Goal: Task Accomplishment & Management: Manage account settings

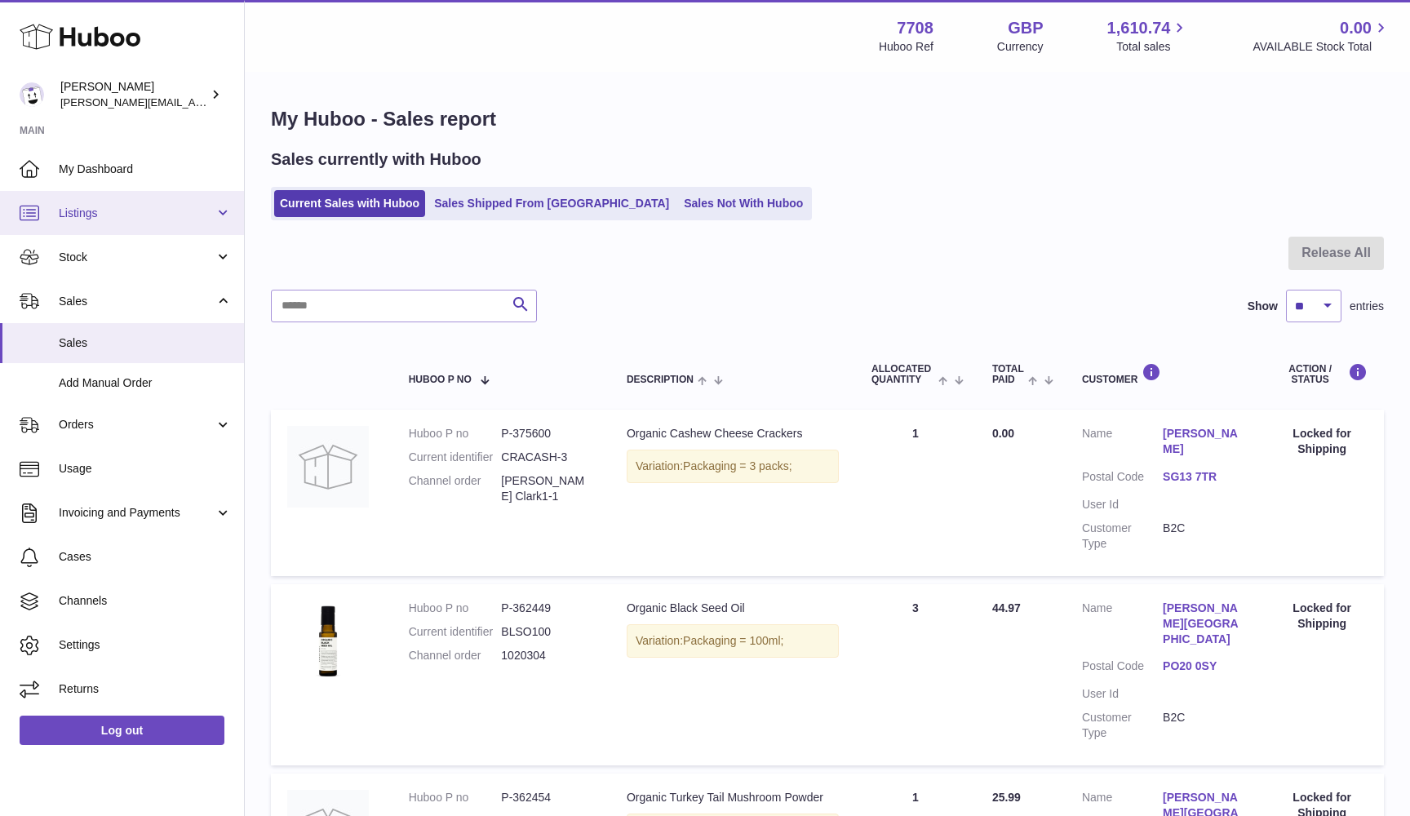
click at [100, 218] on span "Listings" at bounding box center [137, 214] width 156 height 16
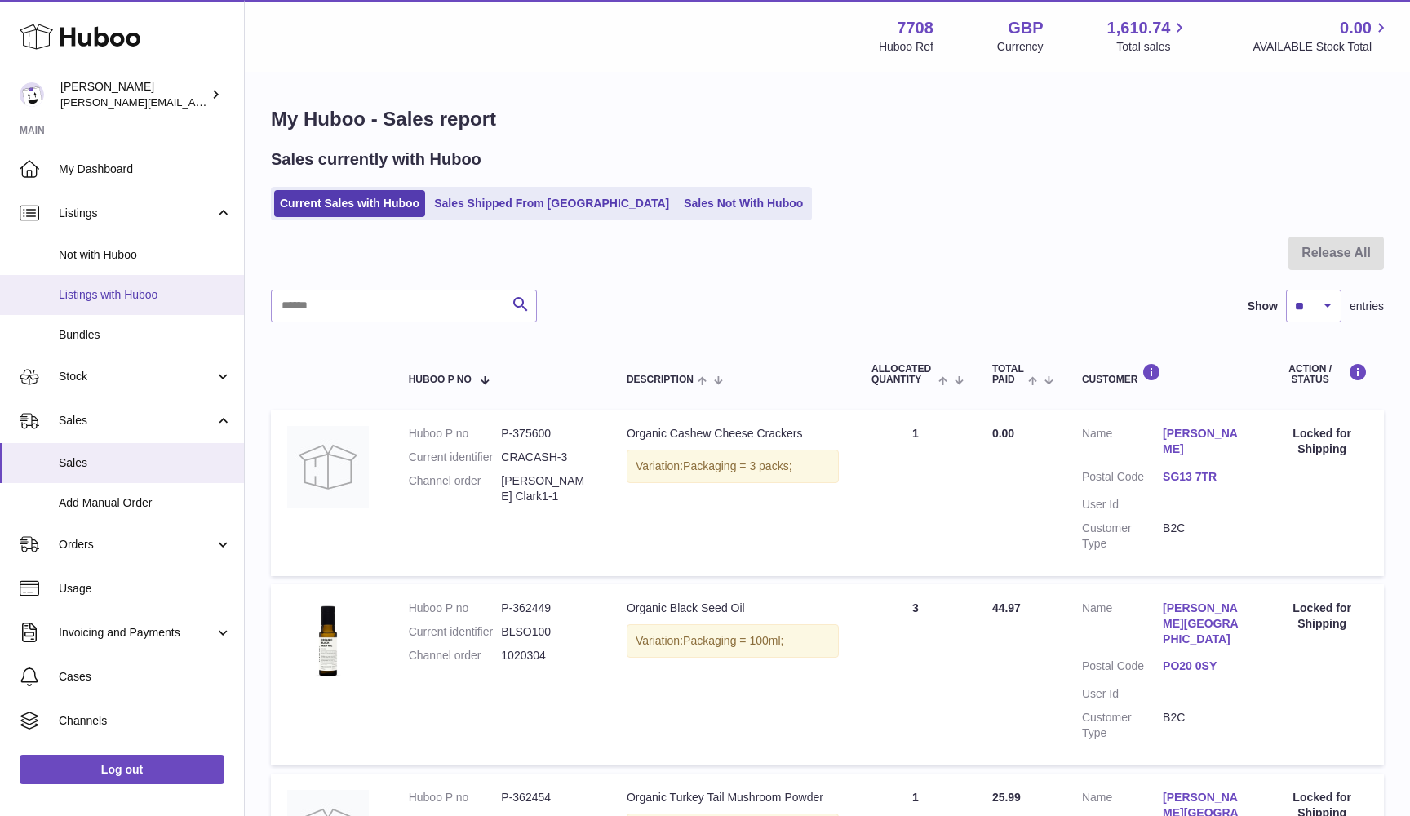
click at [99, 291] on span "Listings with Huboo" at bounding box center [145, 295] width 173 height 16
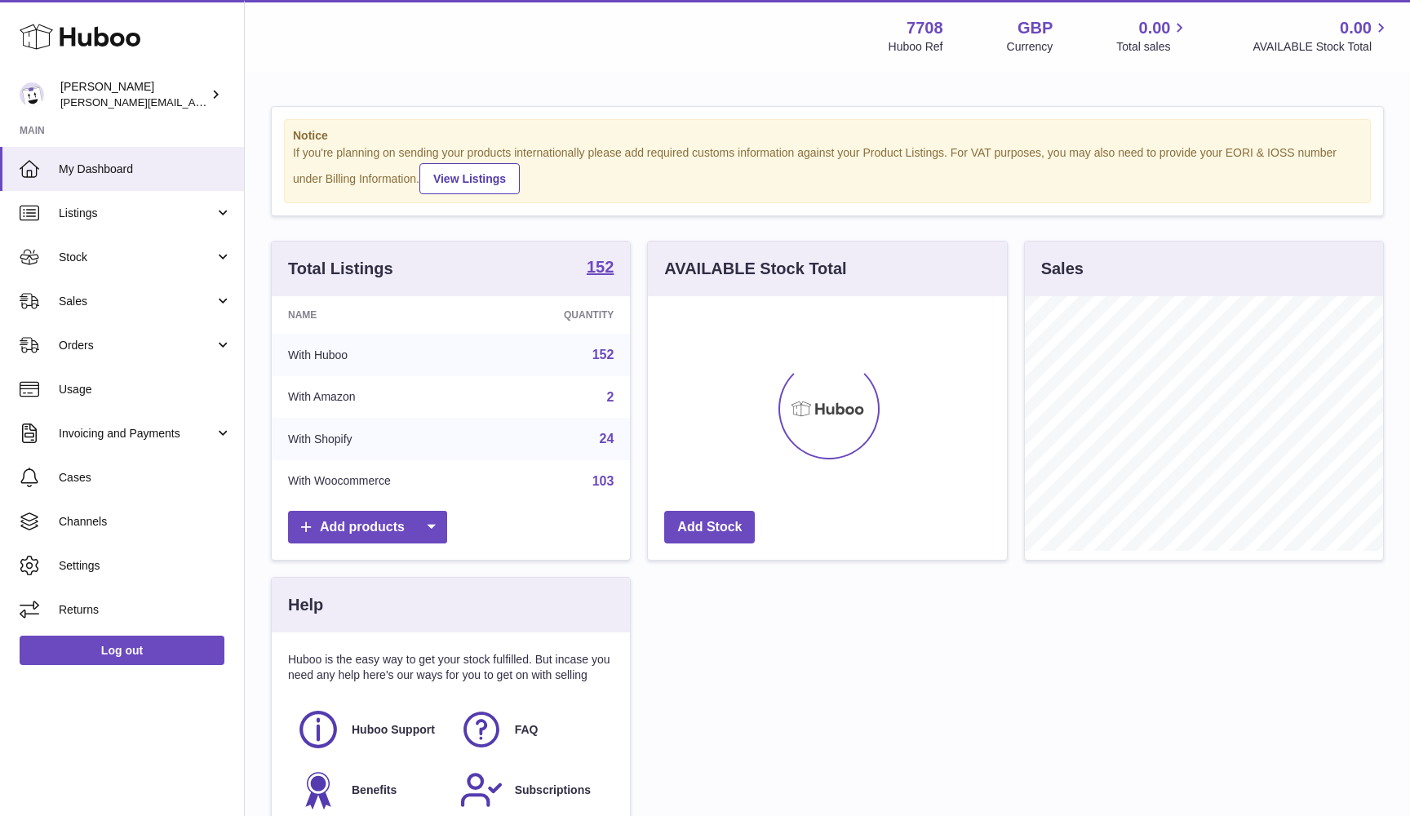
scroll to position [255, 359]
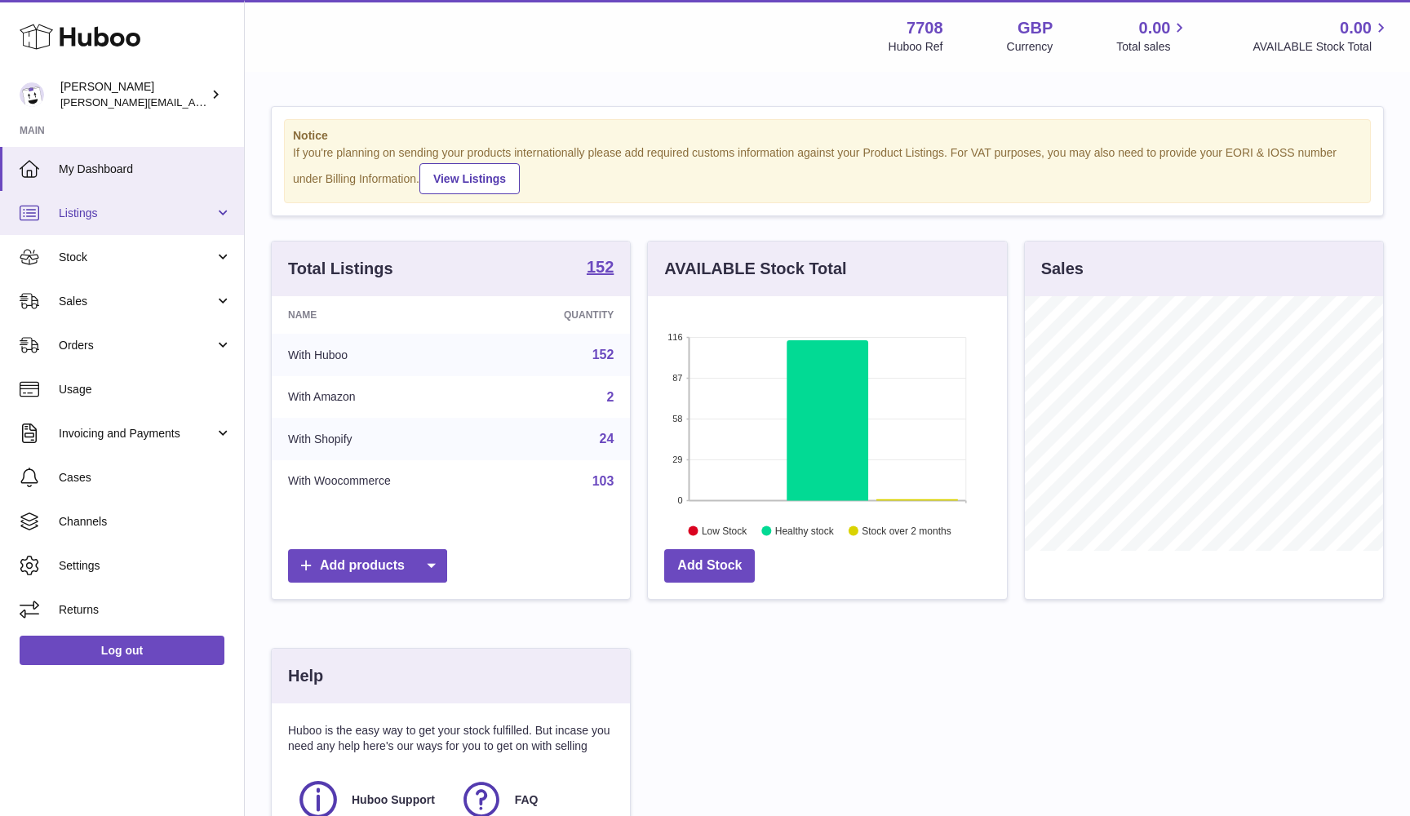
click at [161, 220] on link "Listings" at bounding box center [122, 213] width 244 height 44
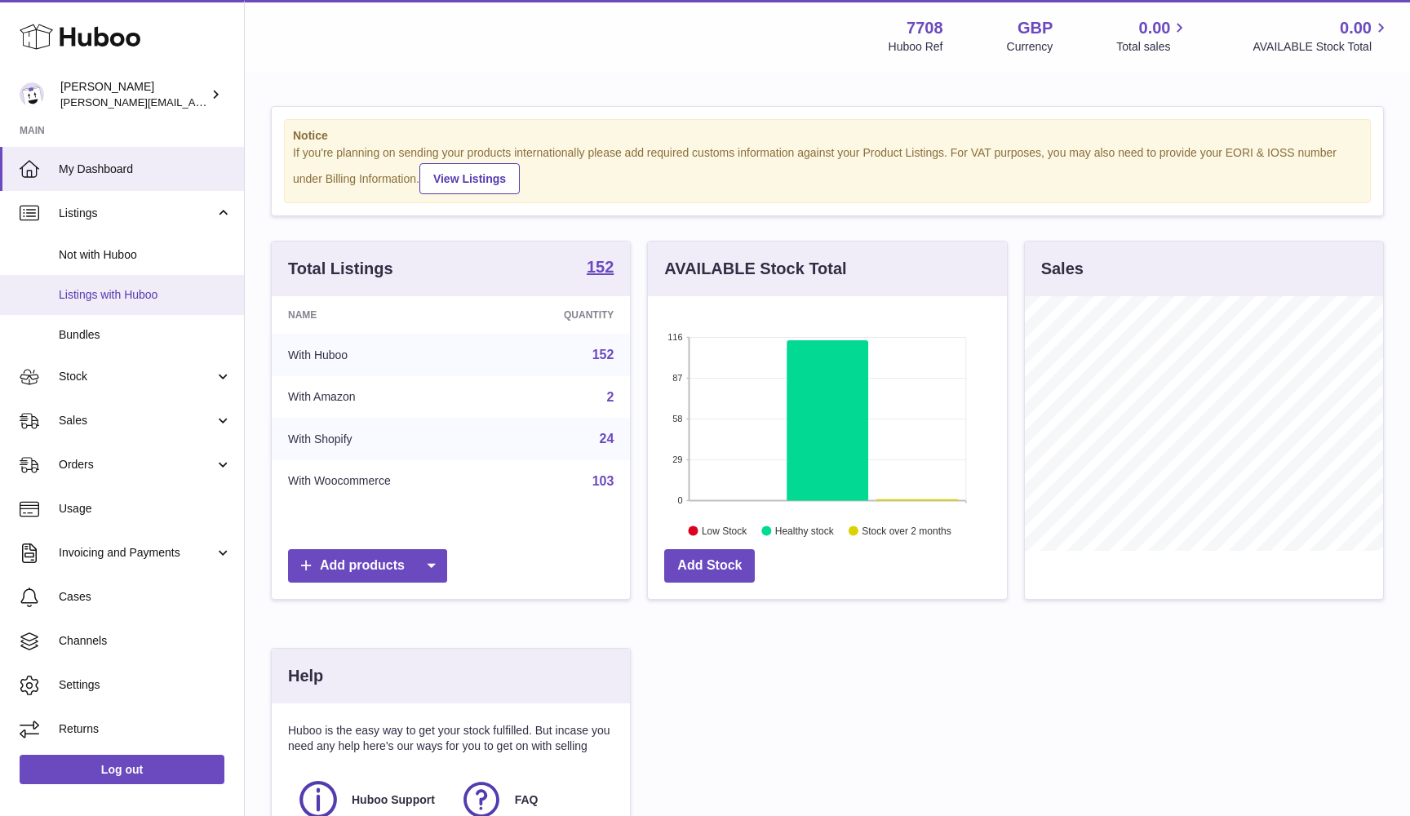
click at [131, 289] on span "Listings with Huboo" at bounding box center [145, 295] width 173 height 16
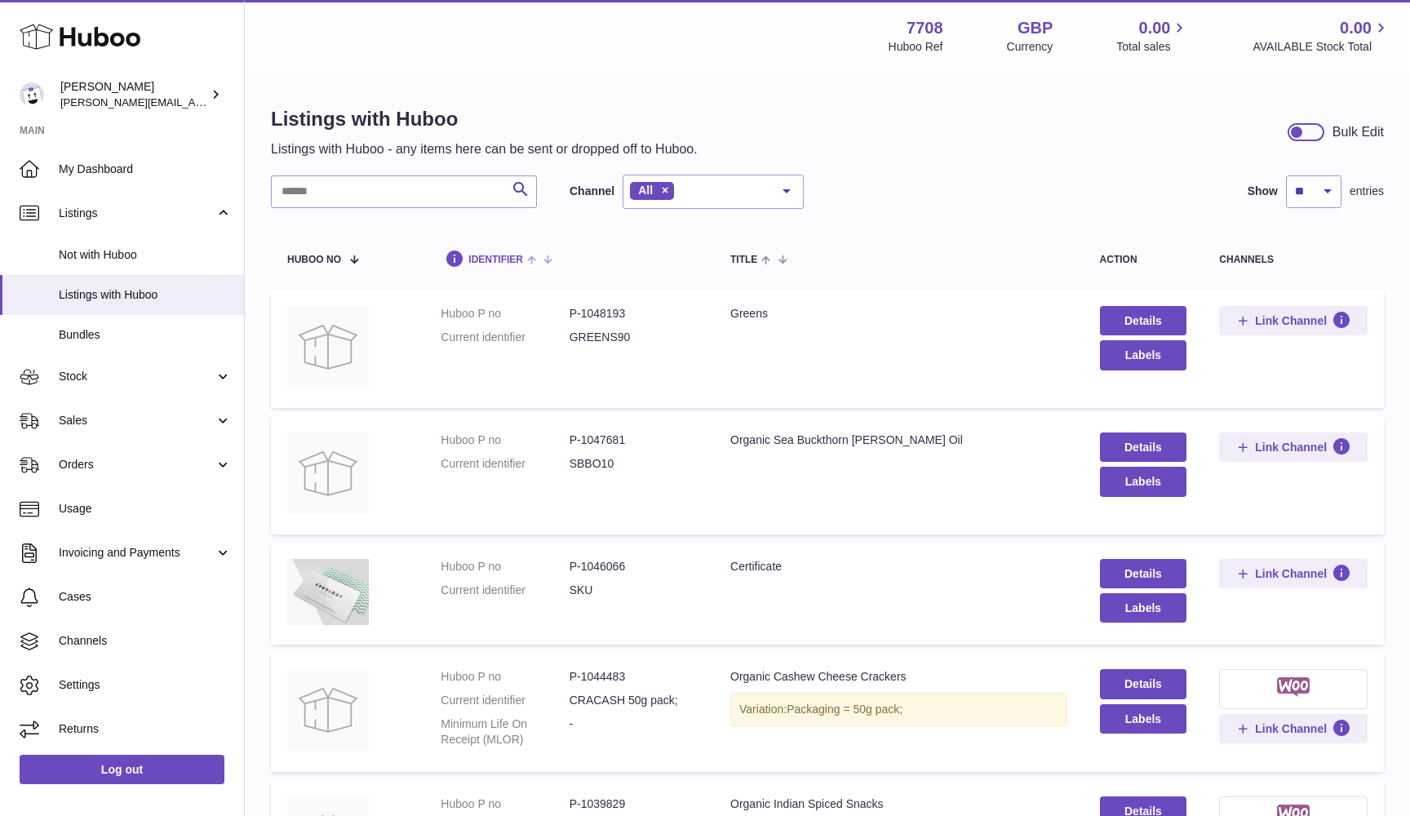
click at [548, 257] on span at bounding box center [535, 258] width 25 height 13
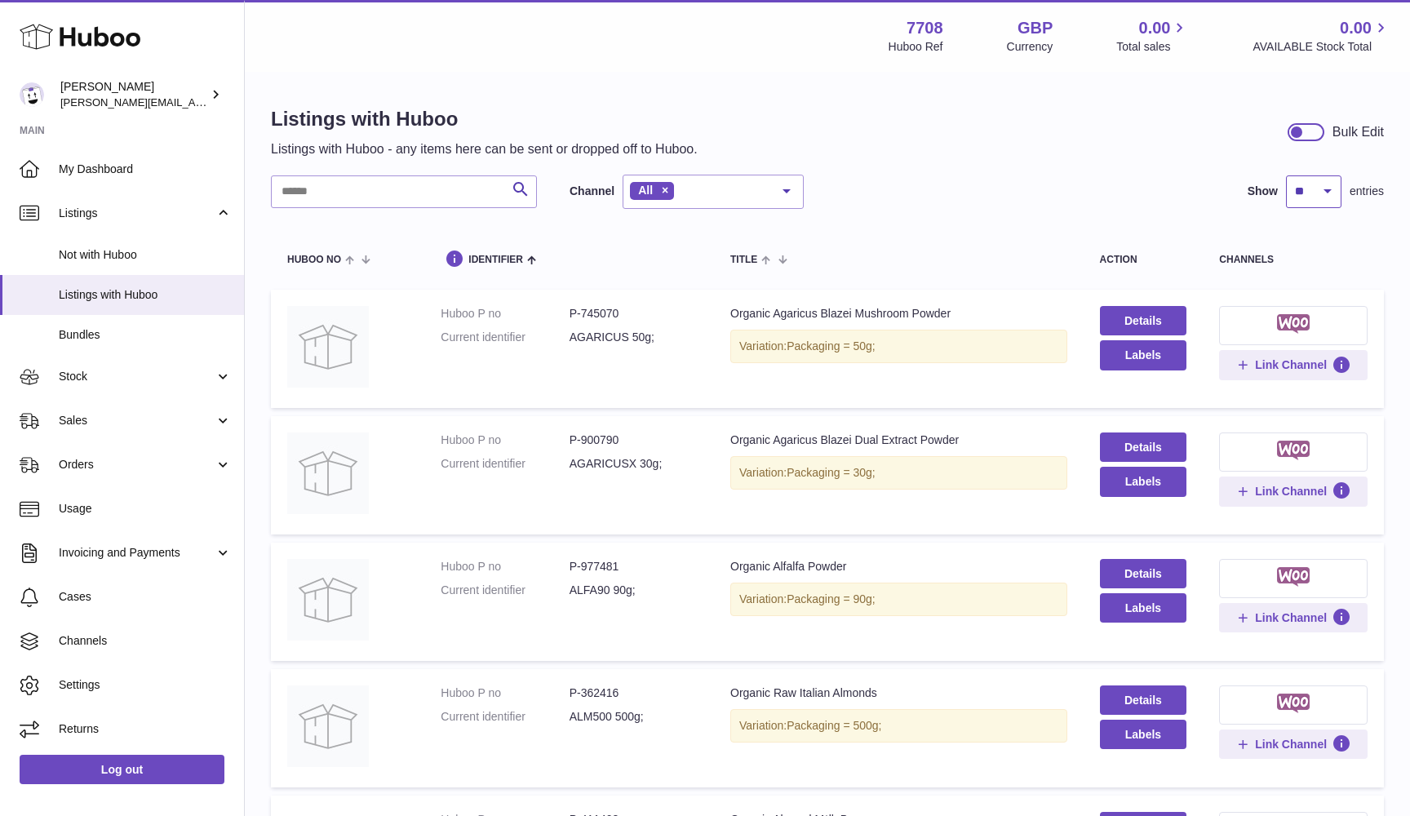
select select "***"
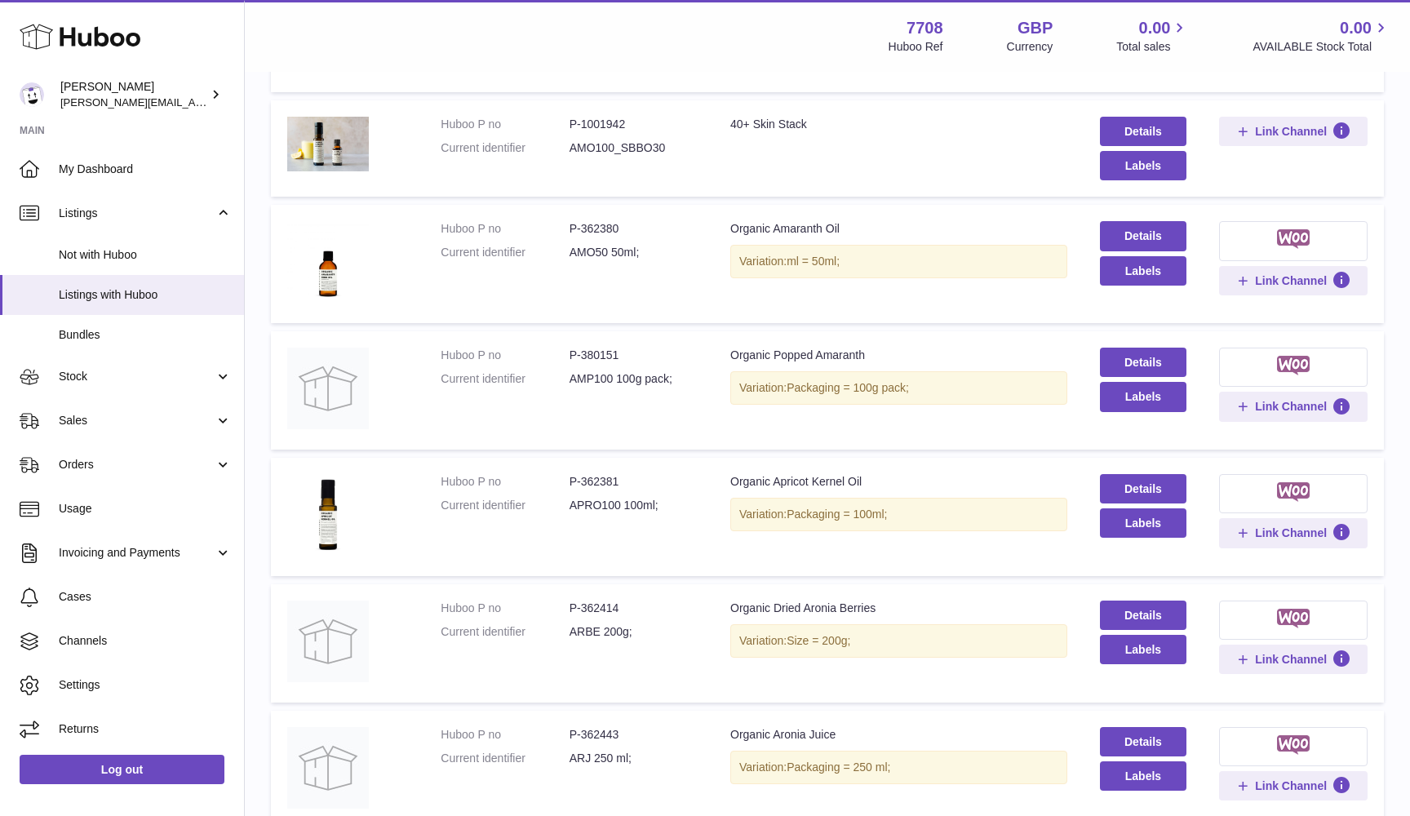
scroll to position [1710, 0]
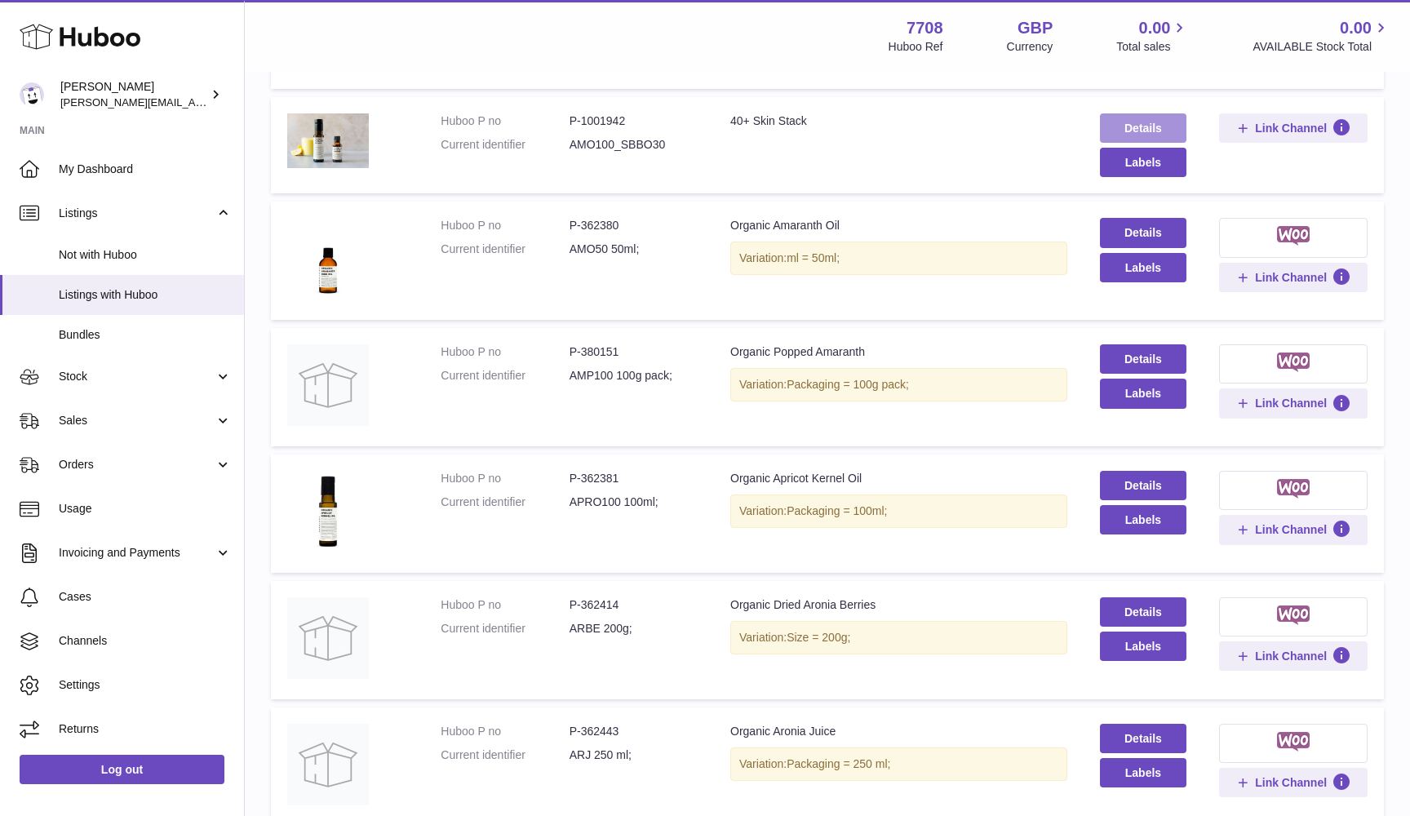
click at [1137, 118] on link "Details" at bounding box center [1143, 127] width 87 height 29
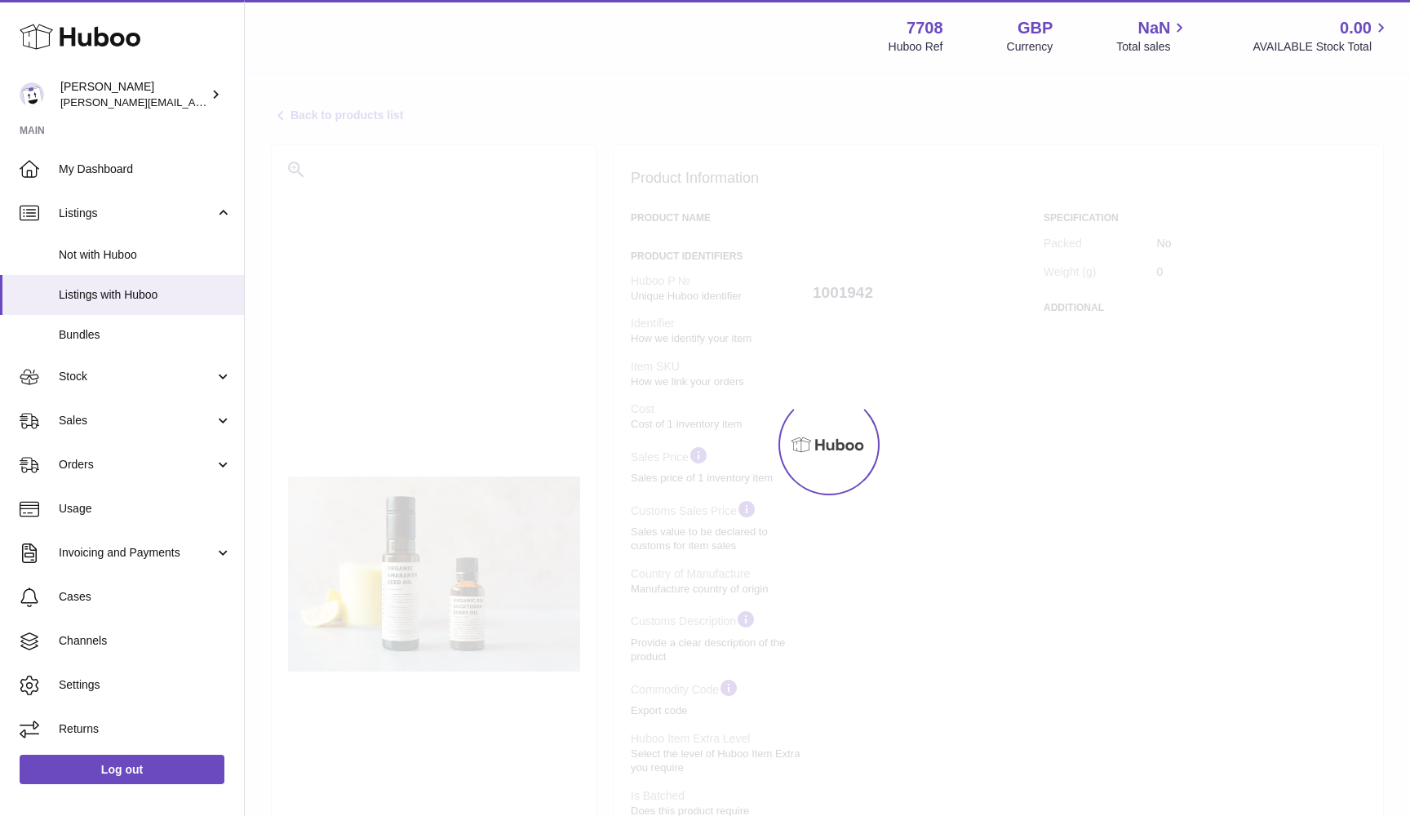
select select
select select "****"
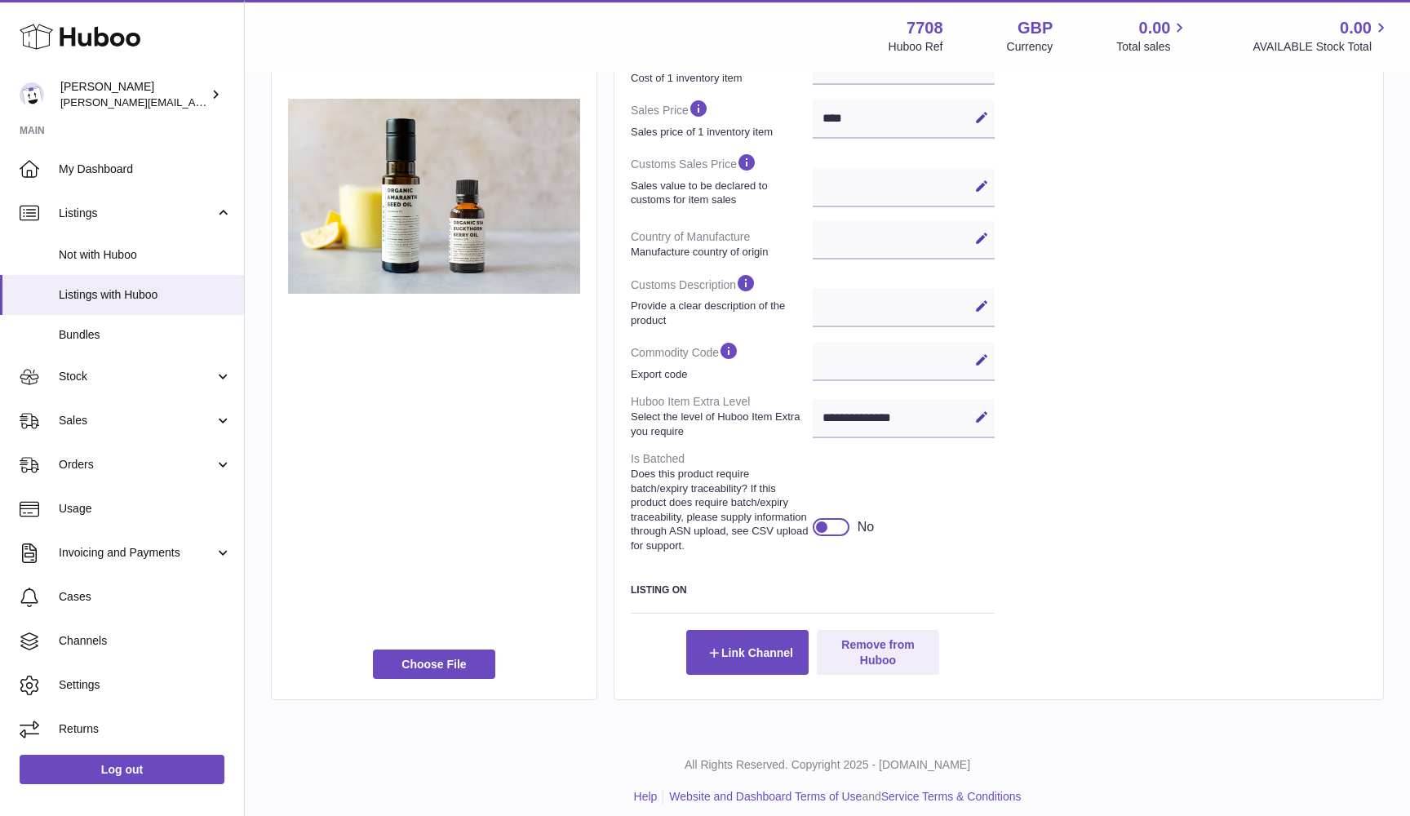
scroll to position [417, 0]
click at [881, 632] on button "Remove from Huboo" at bounding box center [878, 653] width 122 height 44
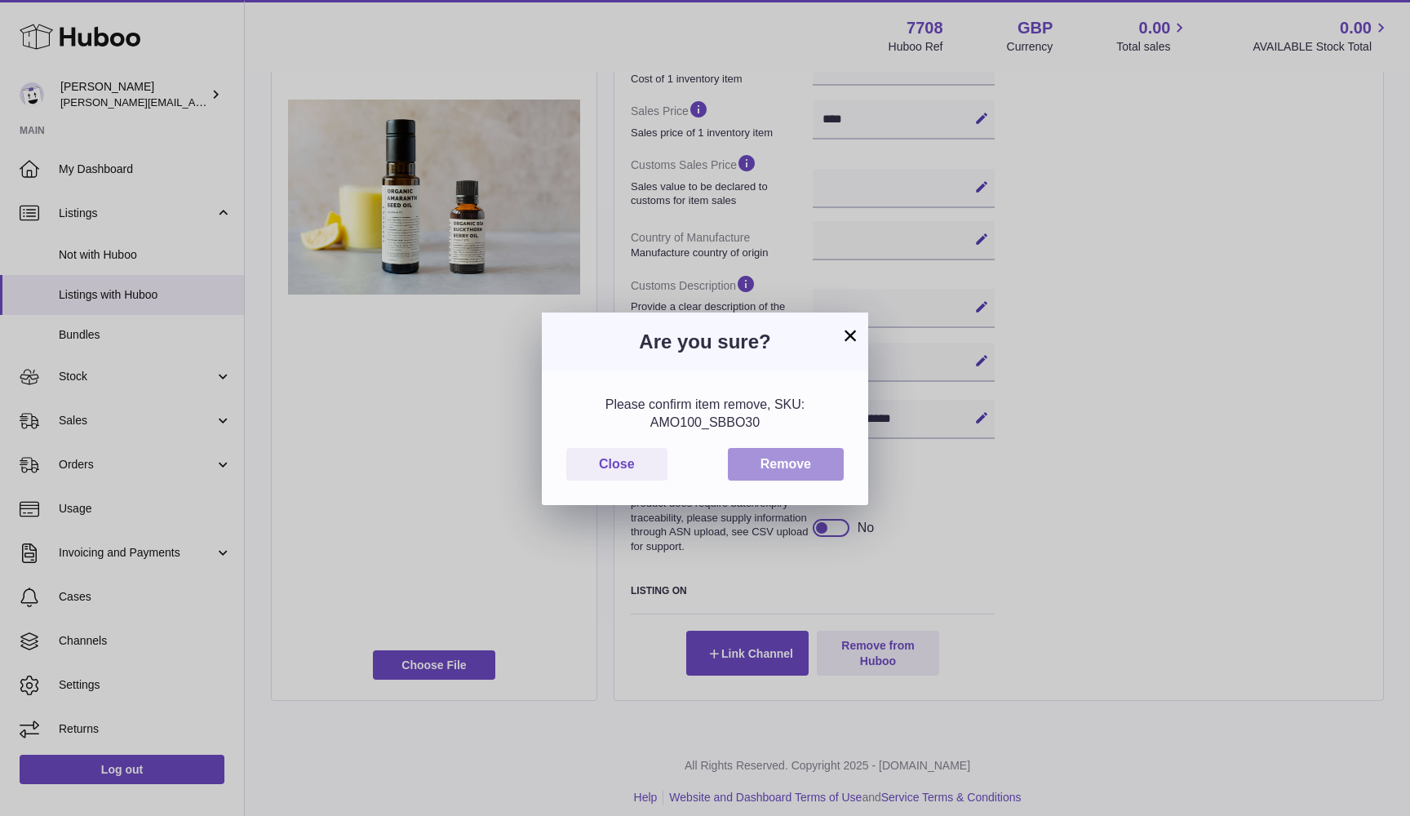
click at [791, 460] on button "Remove" at bounding box center [786, 464] width 116 height 33
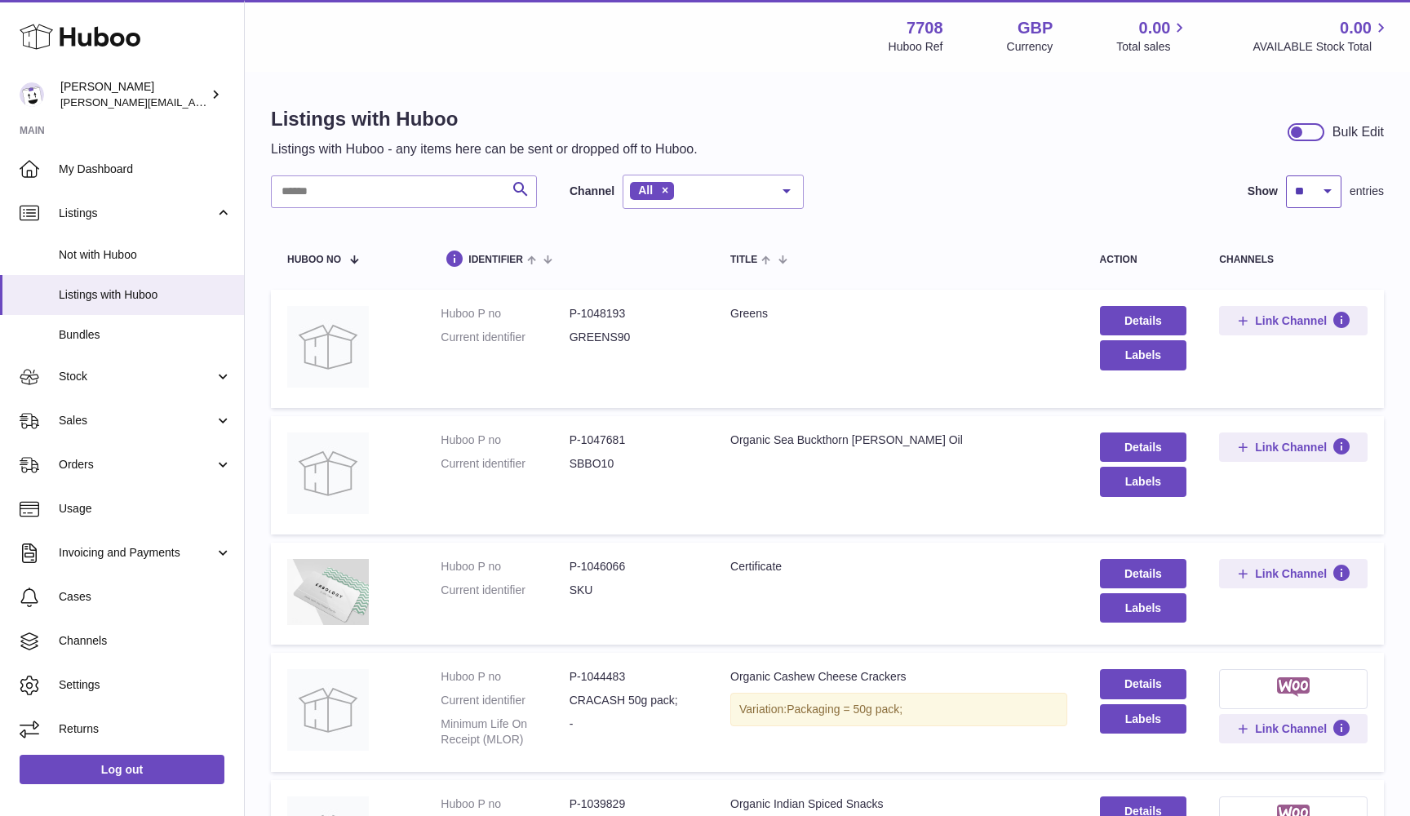
select select "***"
click at [548, 255] on span at bounding box center [535, 258] width 25 height 13
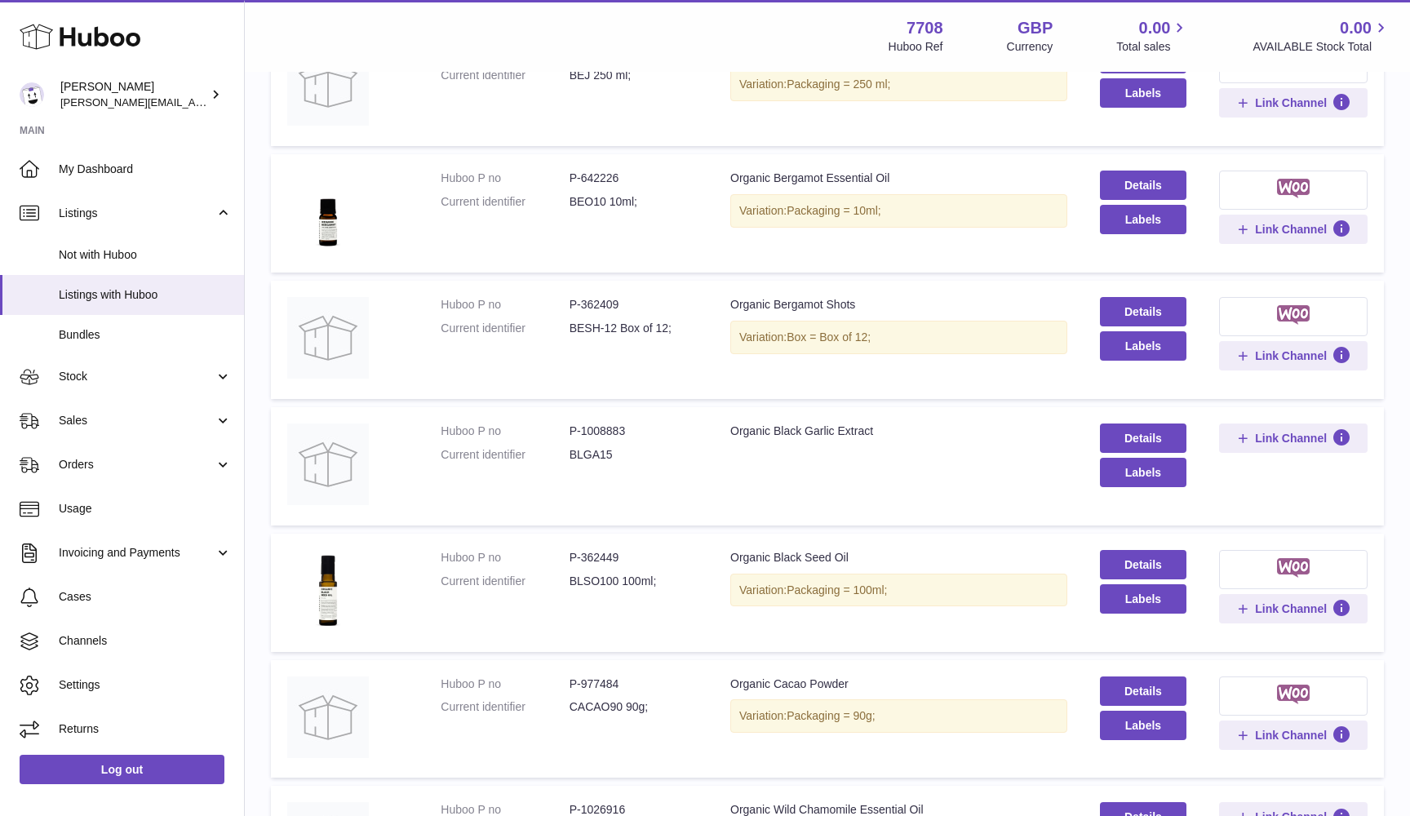
scroll to position [3949, 0]
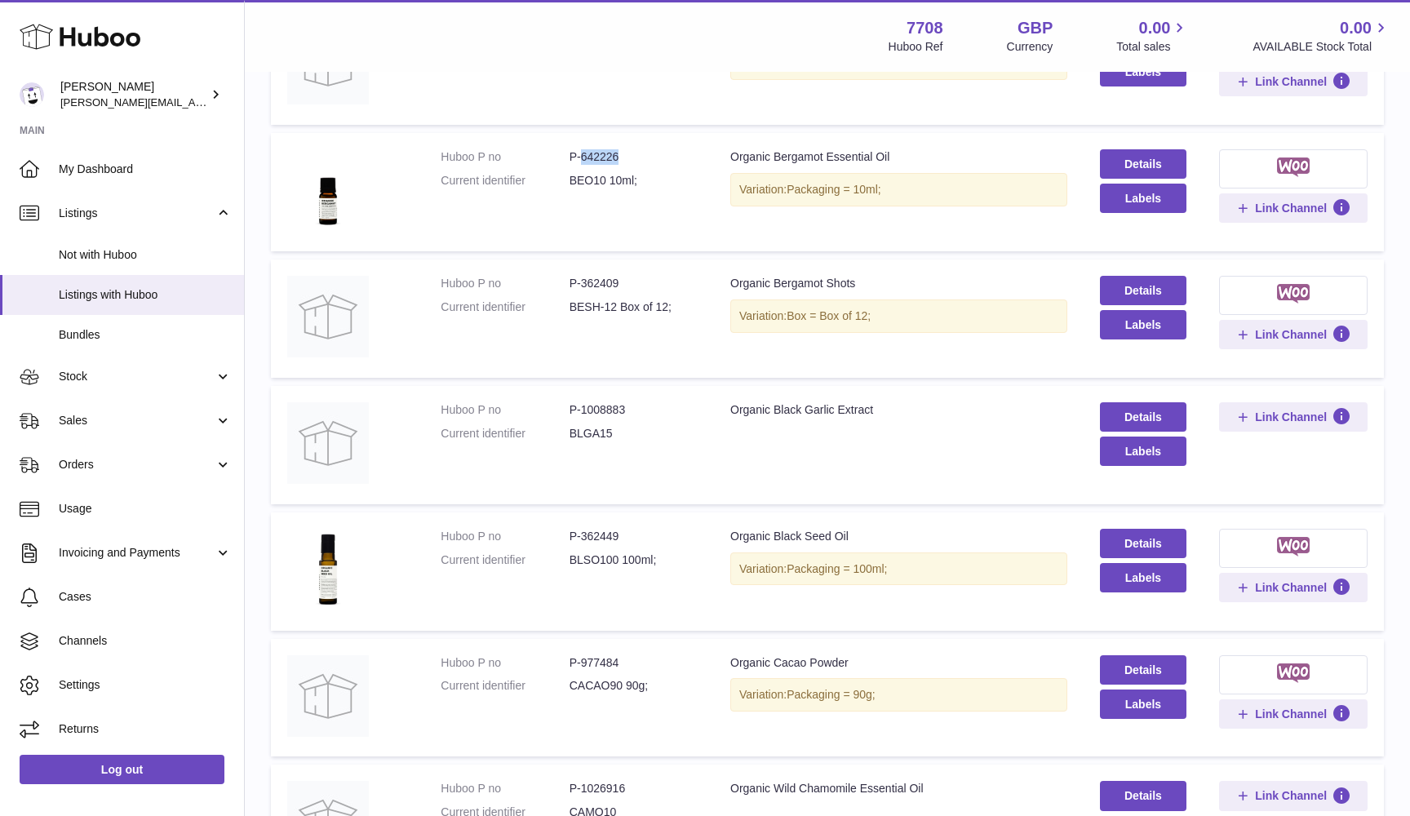
drag, startPoint x: 583, startPoint y: 133, endPoint x: 645, endPoint y: 133, distance: 62.0
click at [645, 149] on dd "P-642226" at bounding box center [634, 157] width 128 height 16
copy dd "642226"
click at [590, 173] on dd "BEO10 10ml;" at bounding box center [634, 181] width 128 height 16
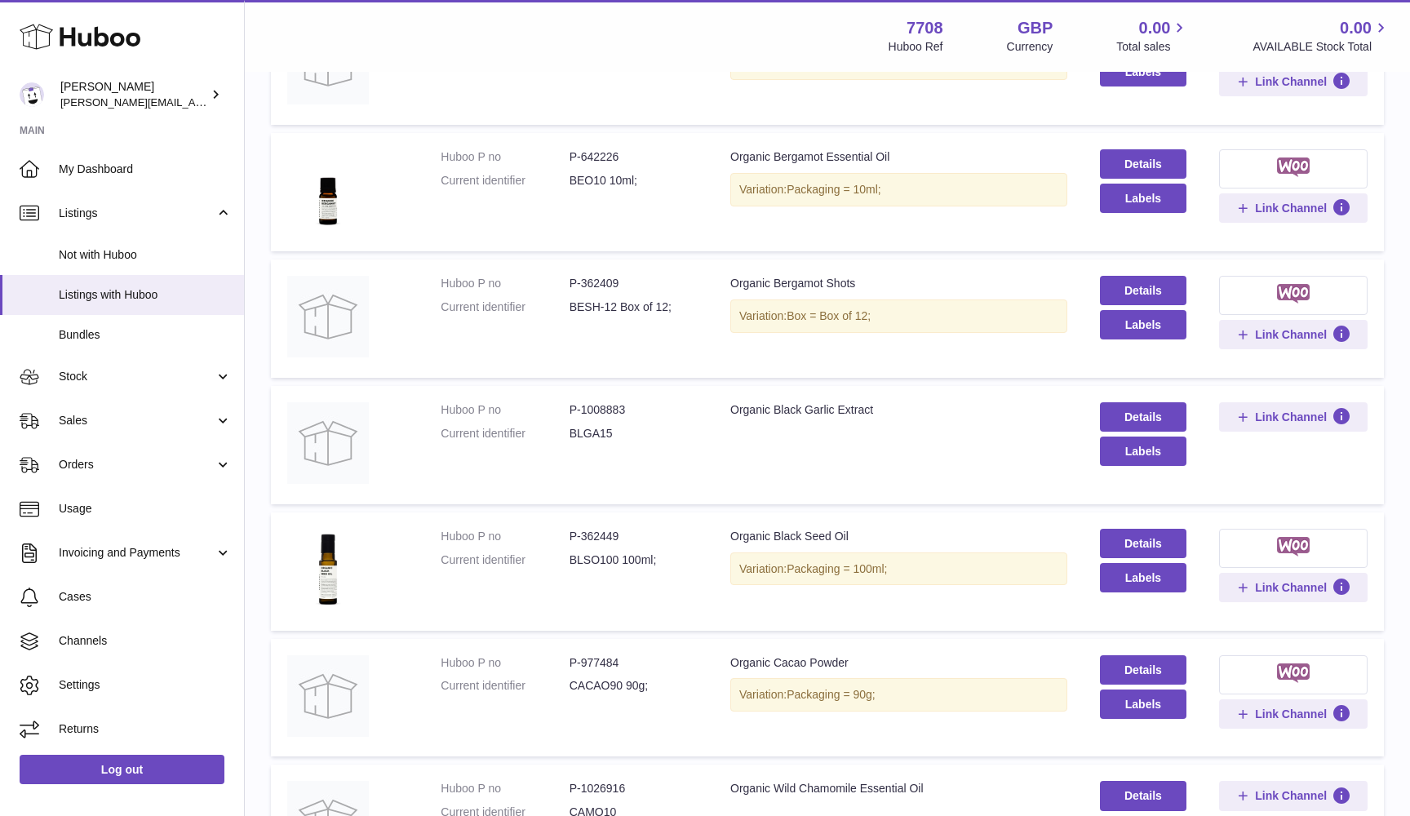
copy dd "BEO10"
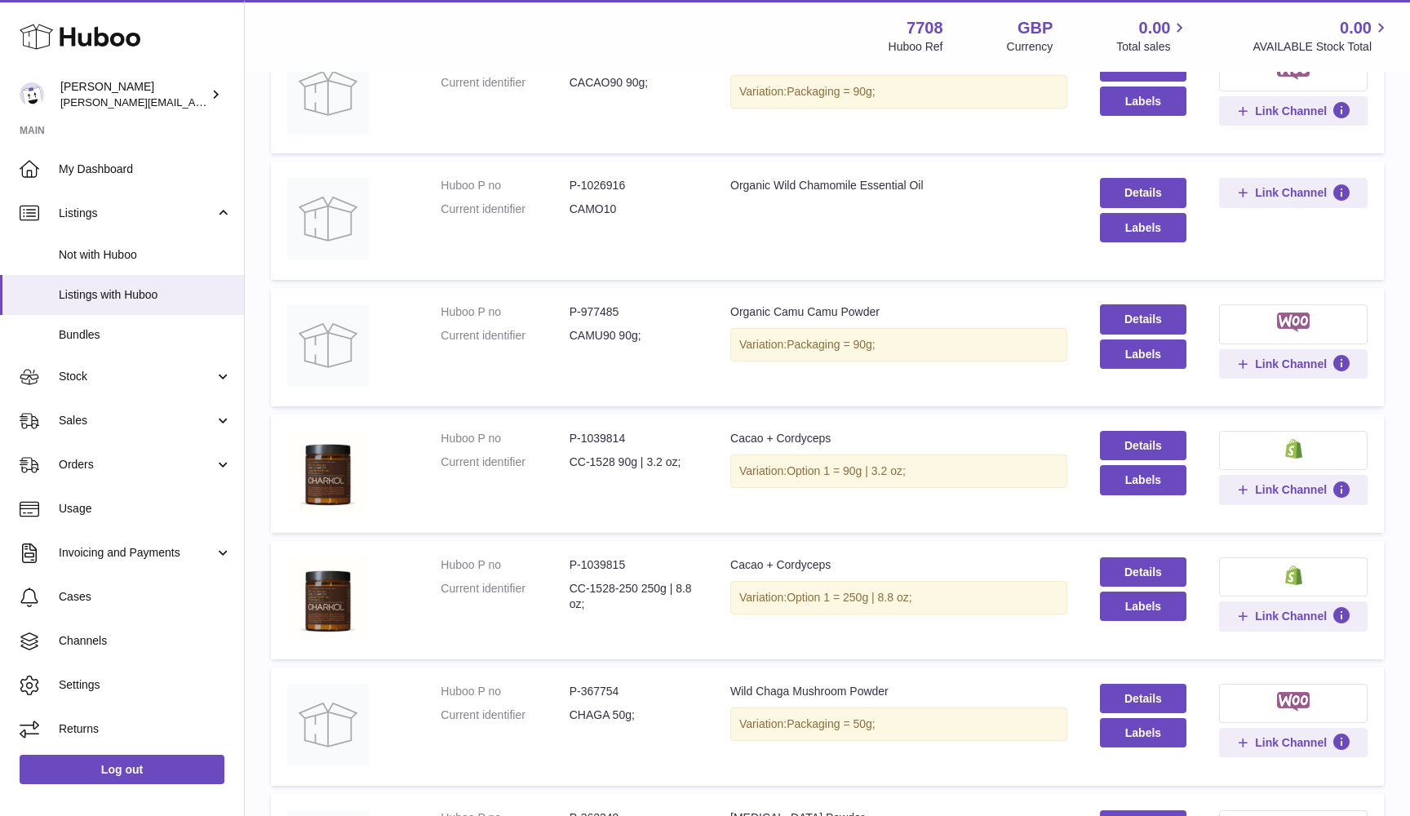
scroll to position [4560, 0]
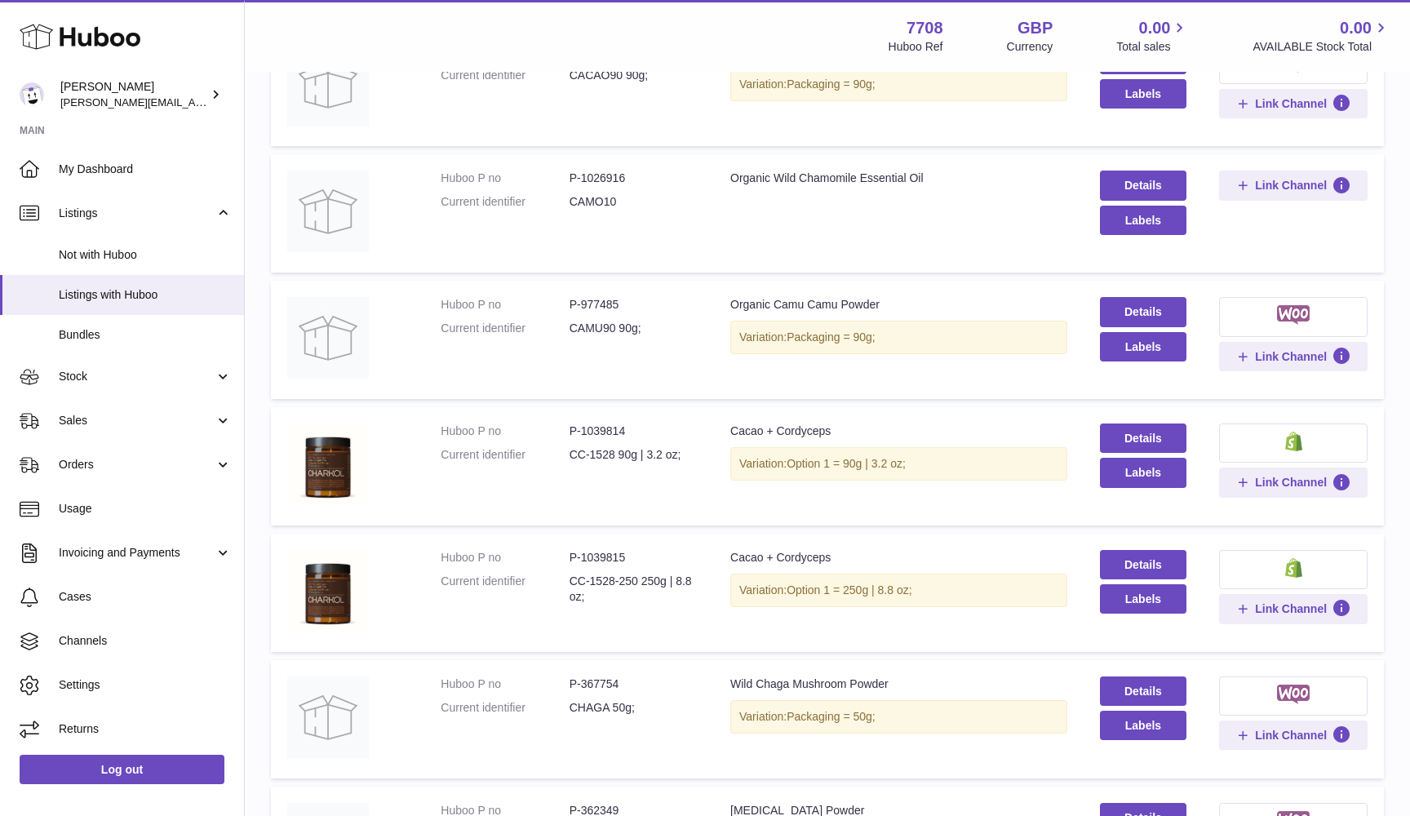
click at [591, 171] on dd "P-1026916" at bounding box center [634, 179] width 128 height 16
copy dd "1026916"
click at [589, 194] on dd "CAMO10" at bounding box center [634, 202] width 128 height 16
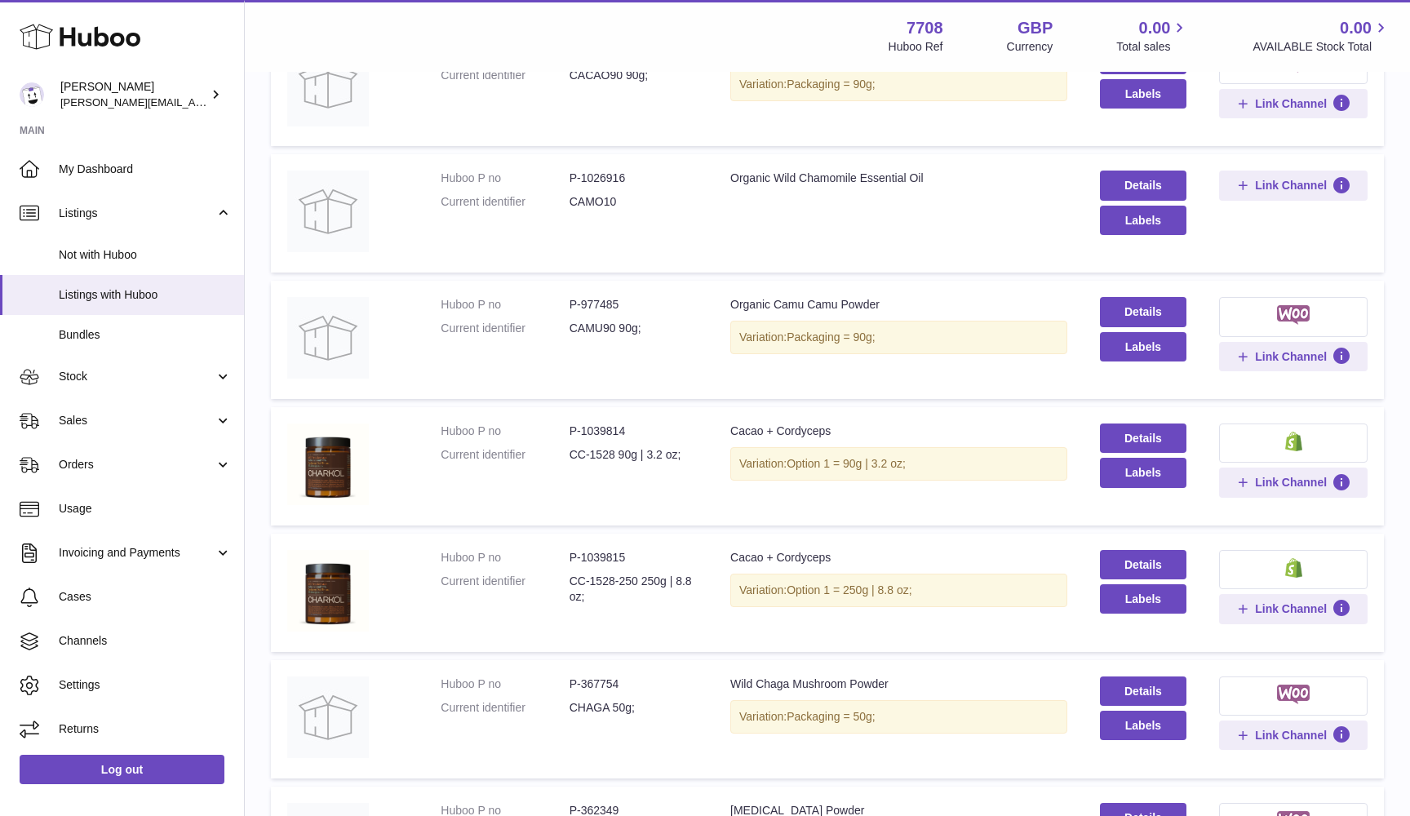
copy dd "CAMO10"
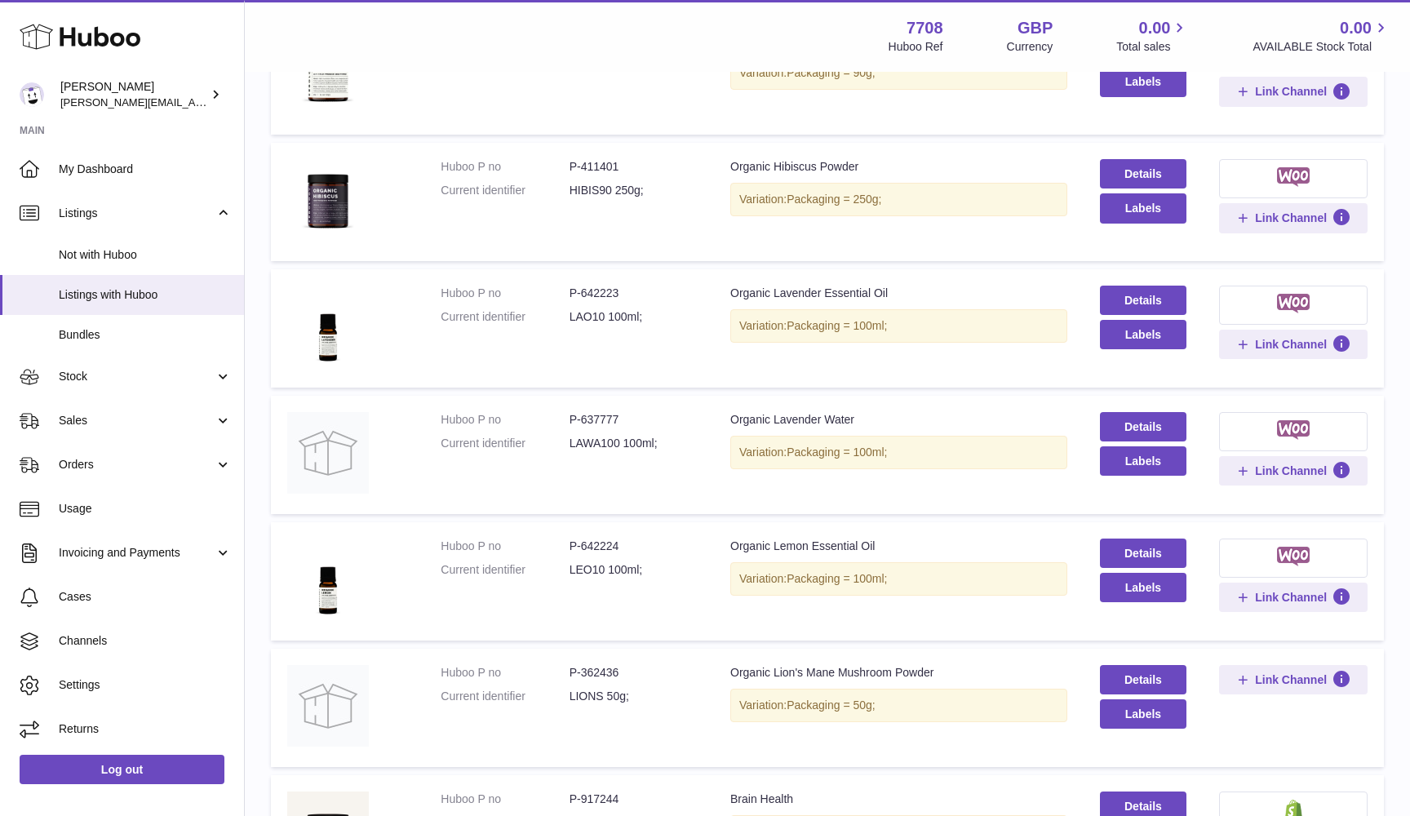
scroll to position [10343, 0]
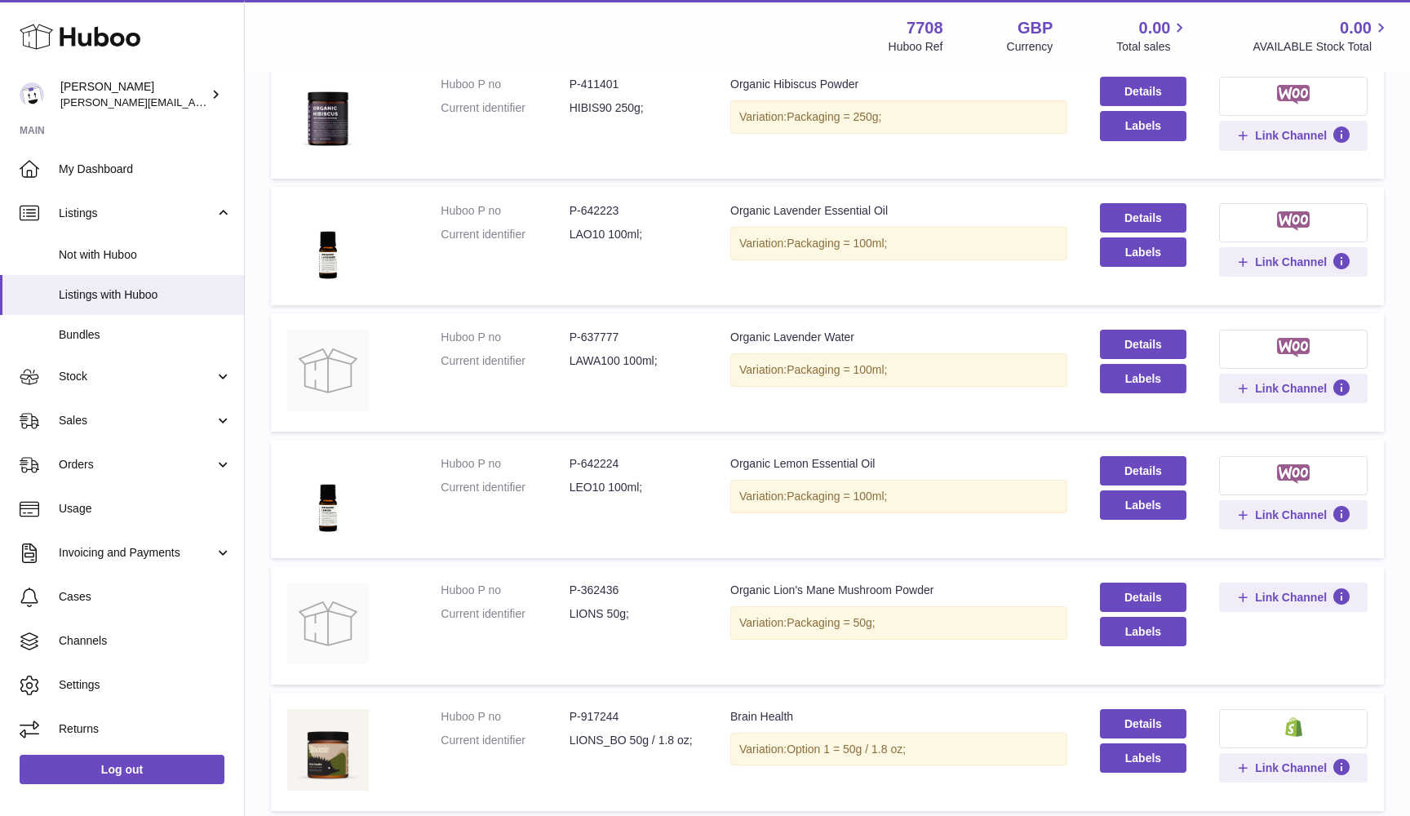
click at [602, 203] on dd "P-642223" at bounding box center [634, 211] width 128 height 16
copy dd "642223"
click at [584, 227] on dd "LAO10 100ml;" at bounding box center [634, 235] width 128 height 16
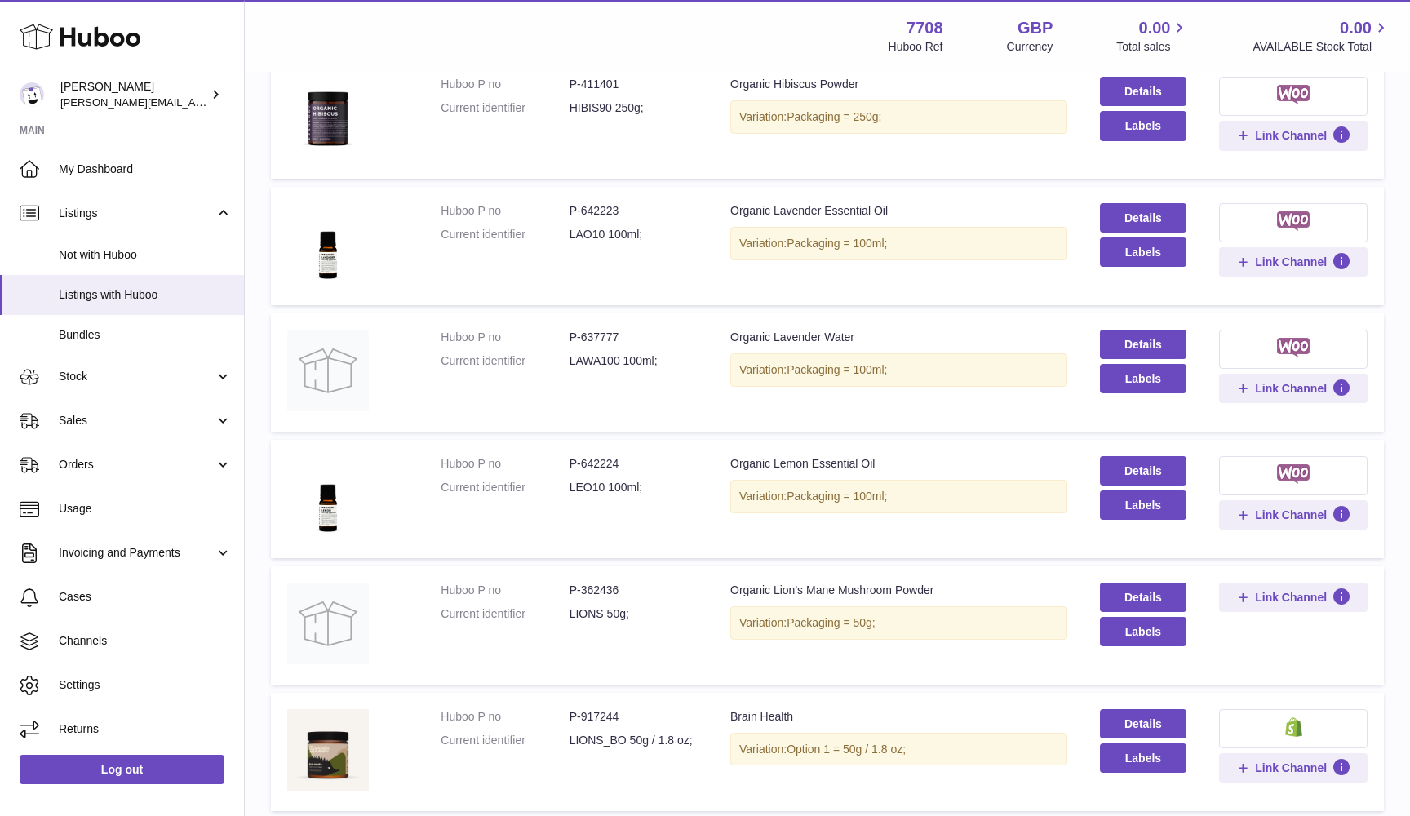
copy dd "LAO10"
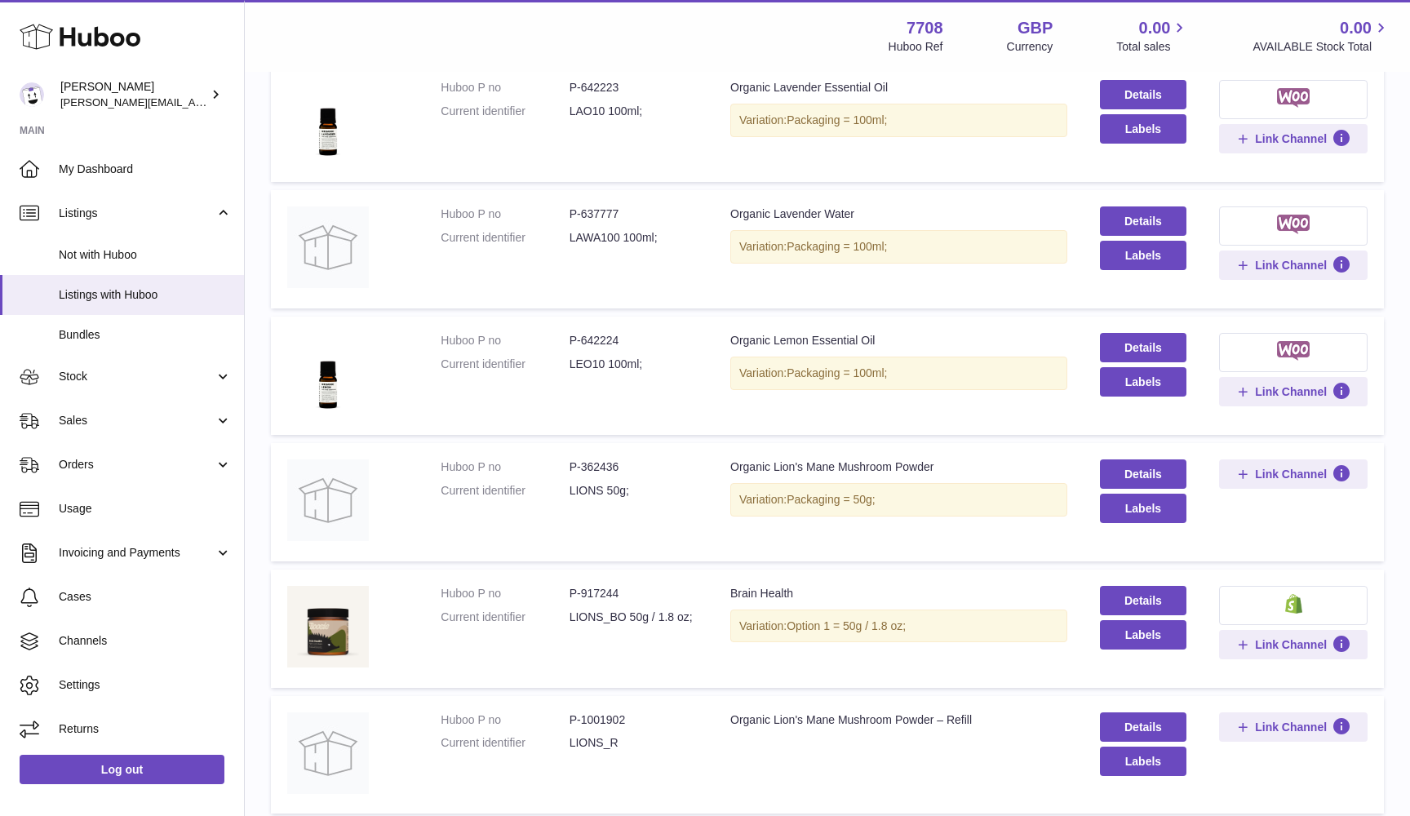
scroll to position [10468, 0]
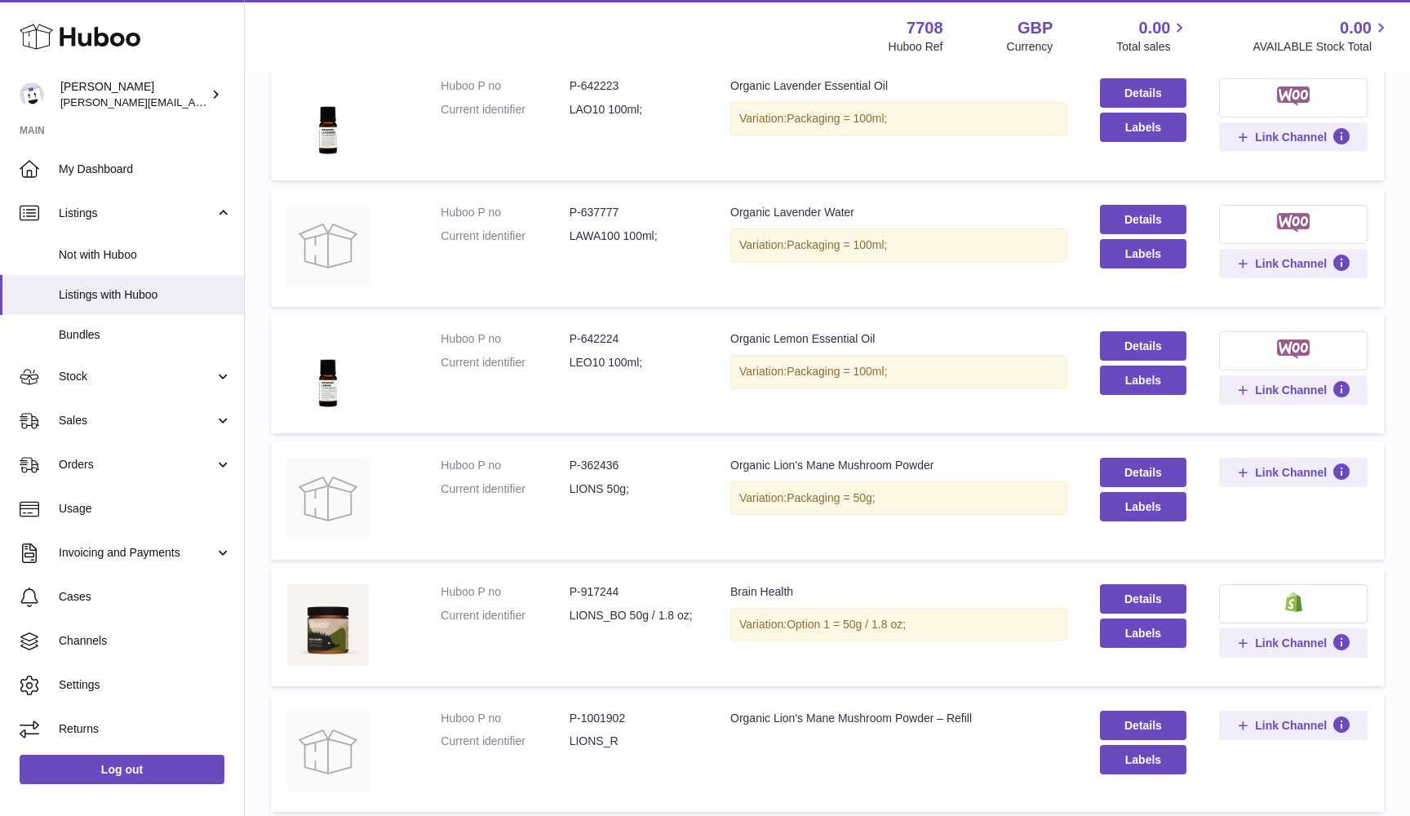
click at [593, 331] on dd "P-642224" at bounding box center [634, 339] width 128 height 16
copy dd "642224"
click at [579, 355] on dd "LEO10 100ml;" at bounding box center [634, 363] width 128 height 16
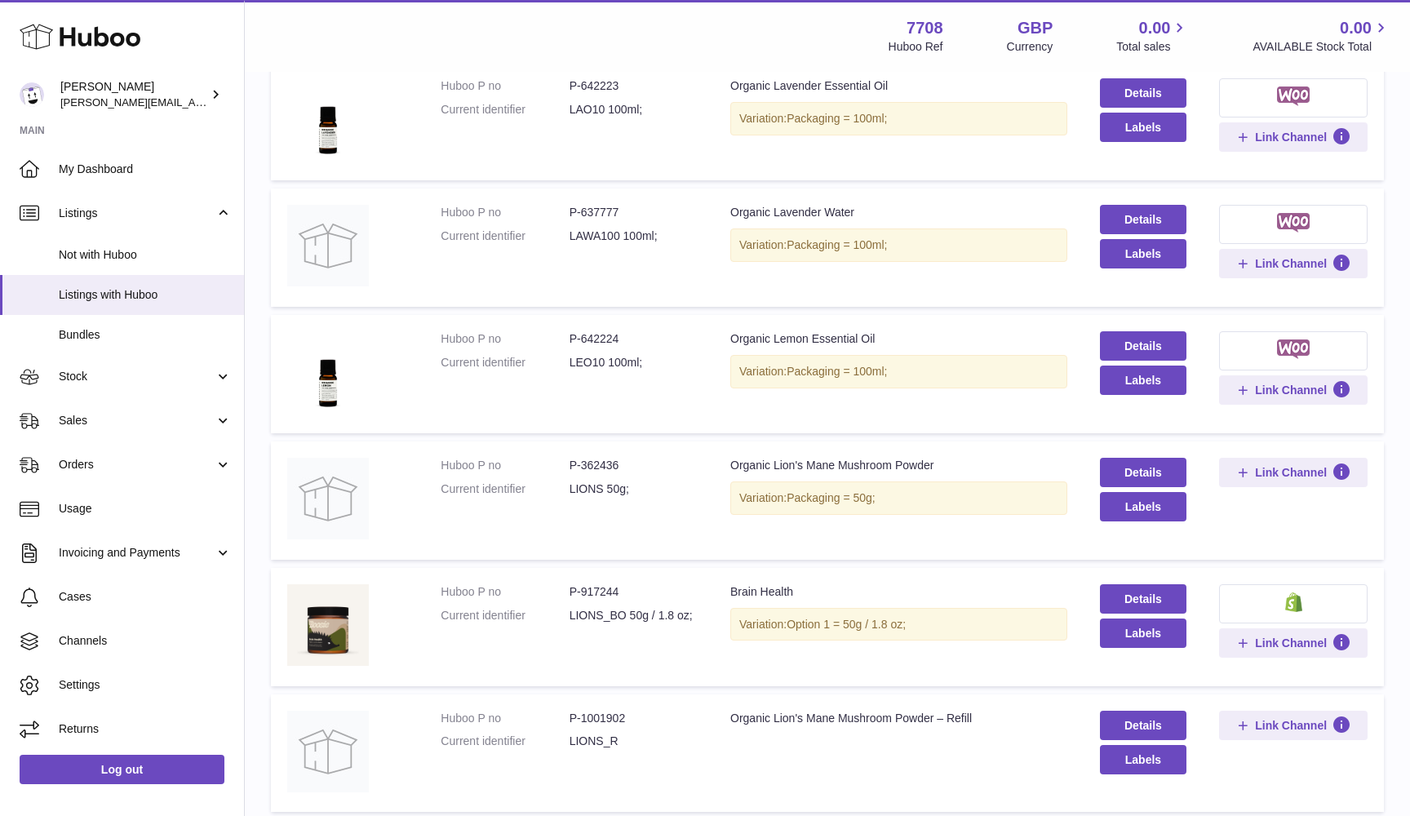
copy dd "LEO10"
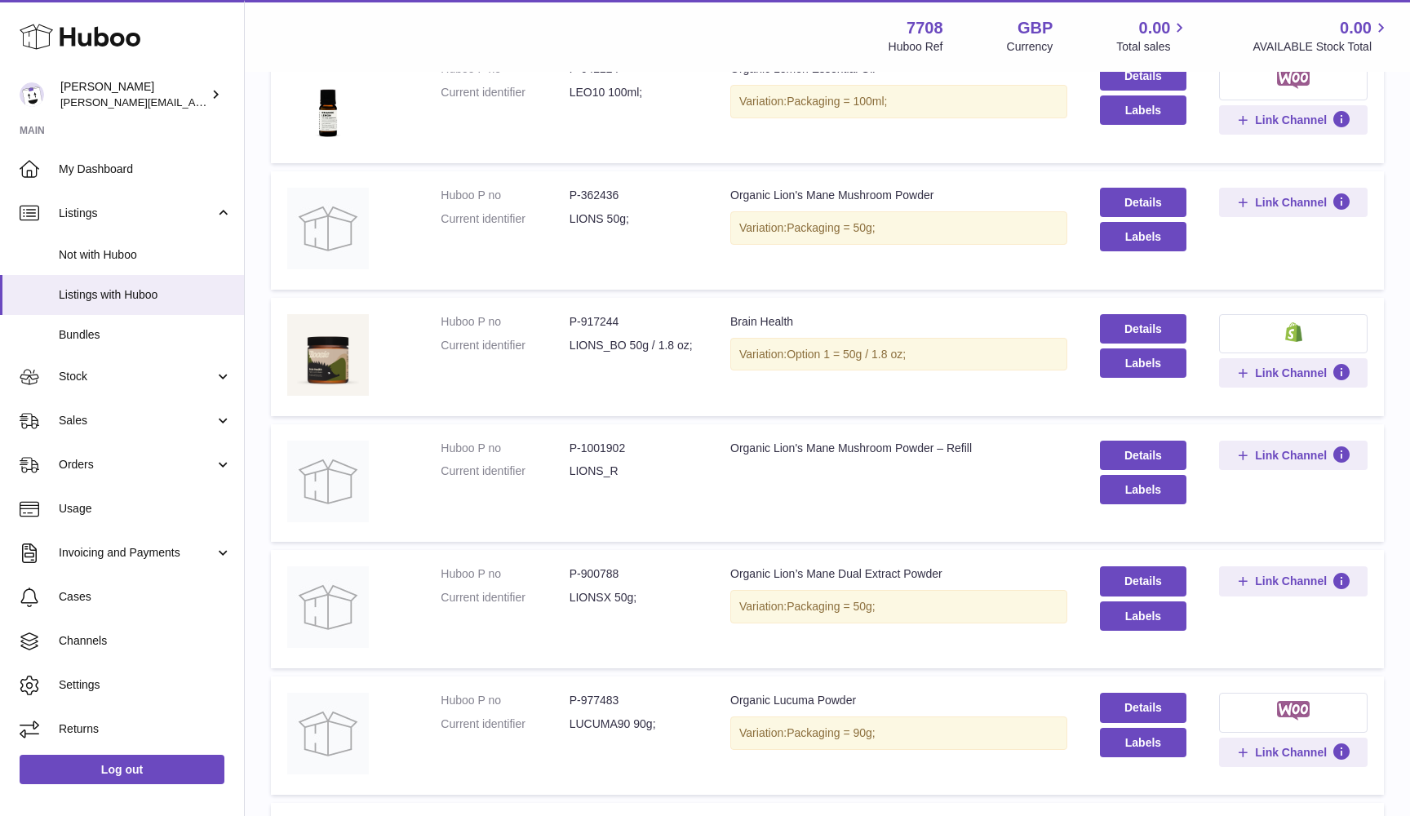
scroll to position [10835, 0]
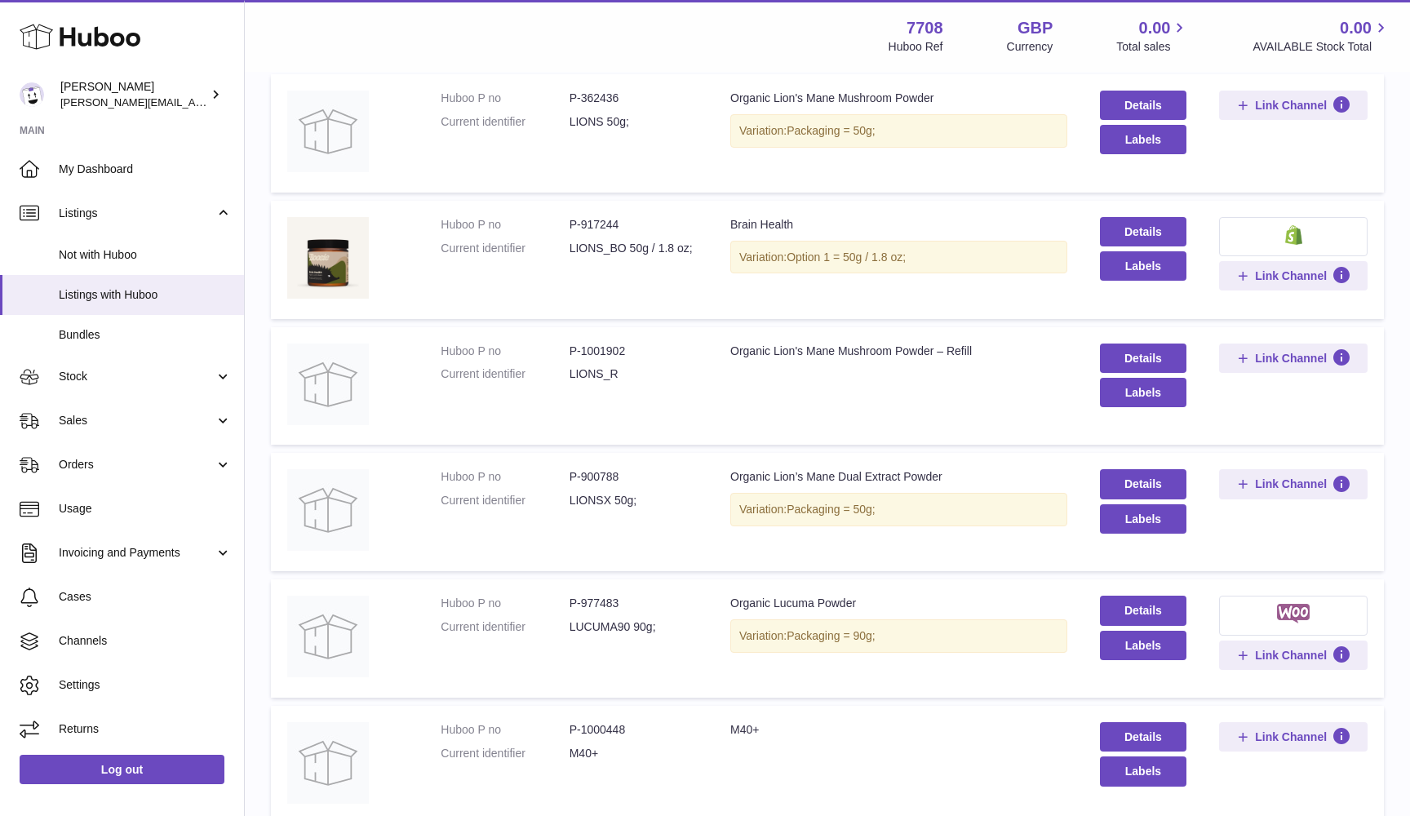
click at [595, 344] on dd "P-1001902" at bounding box center [634, 352] width 128 height 16
copy dd "1001902"
drag, startPoint x: 570, startPoint y: 308, endPoint x: 631, endPoint y: 308, distance: 61.2
click at [631, 366] on dd "LIONS_R" at bounding box center [634, 374] width 128 height 16
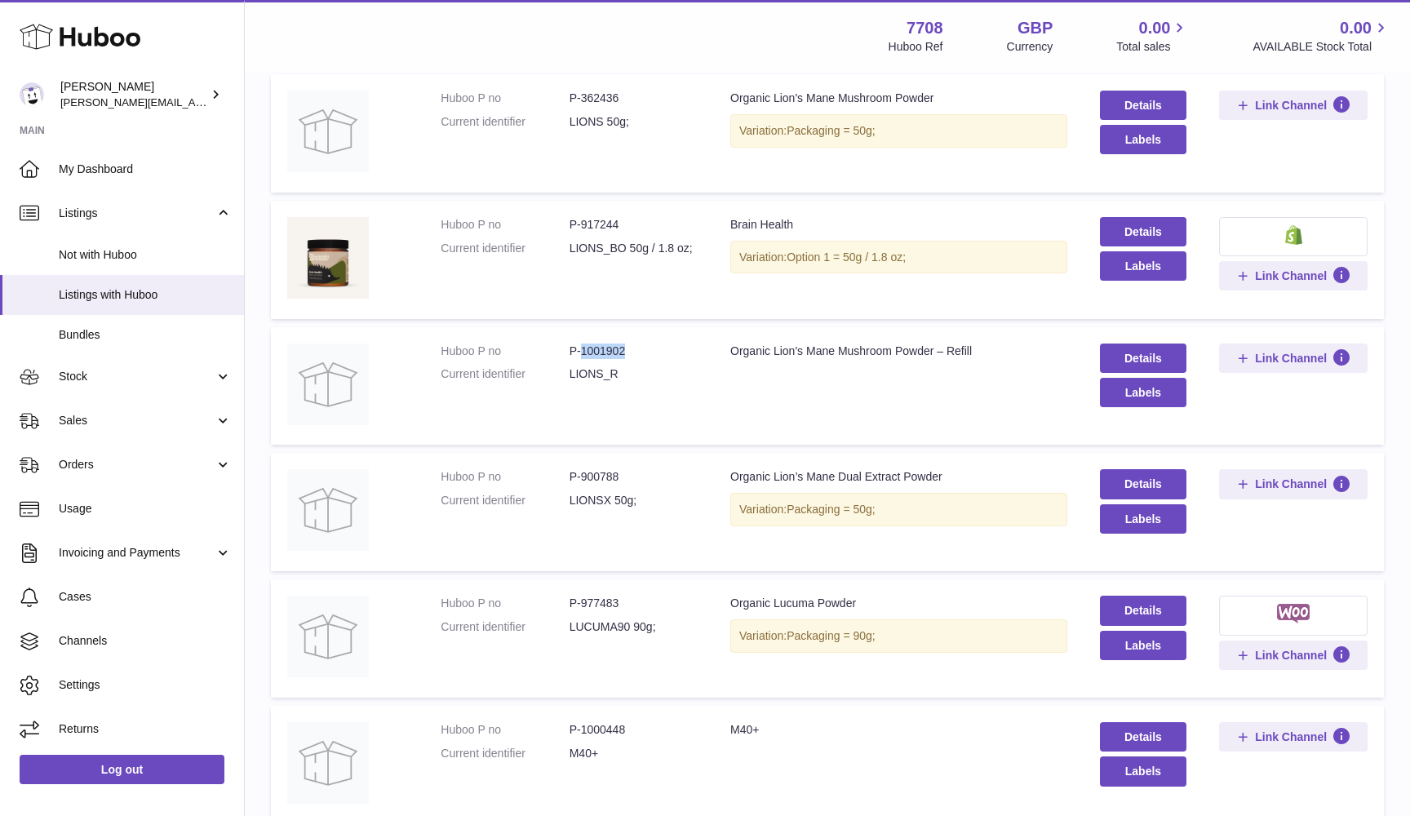
copy dd "LIONS_R"
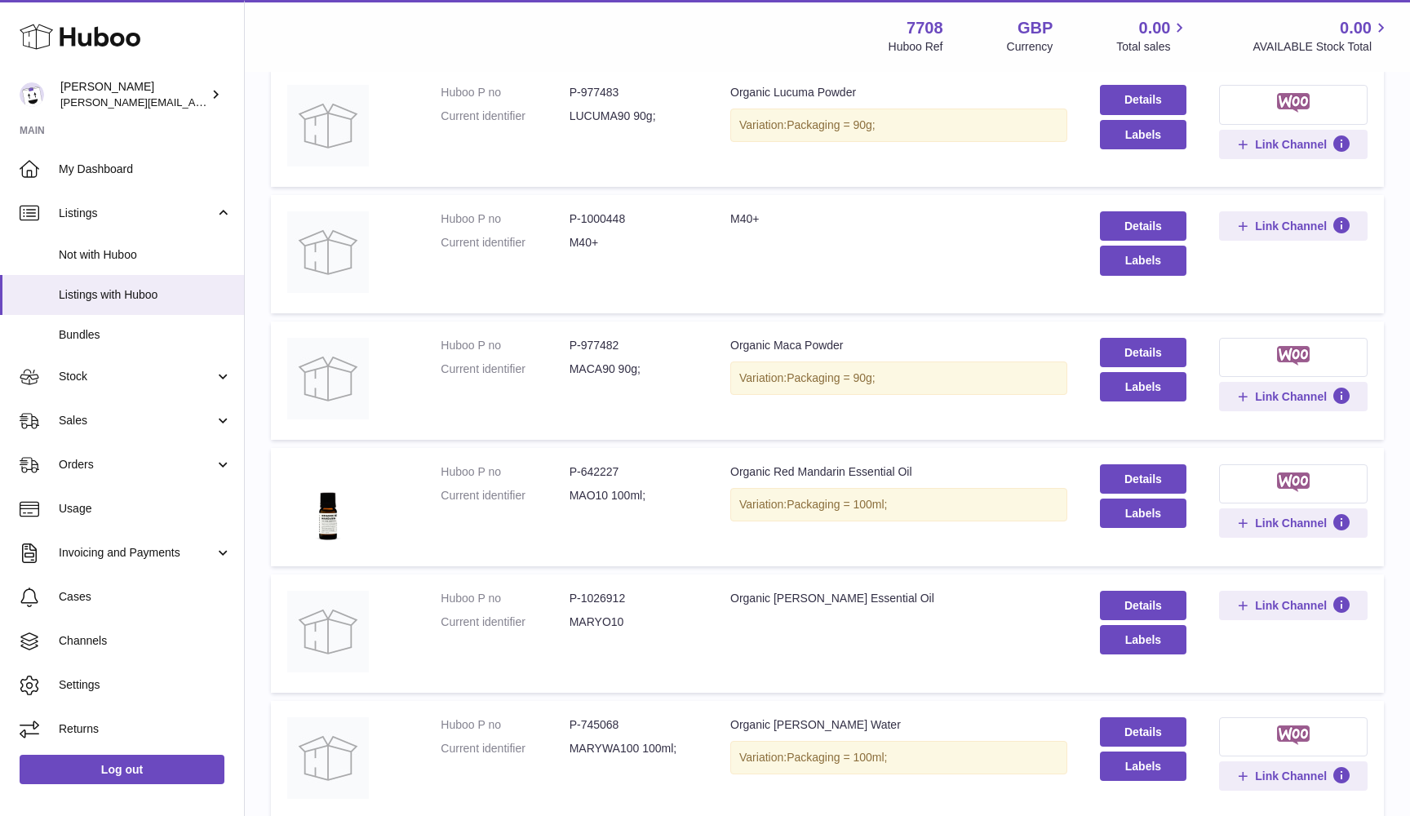
scroll to position [11407, 0]
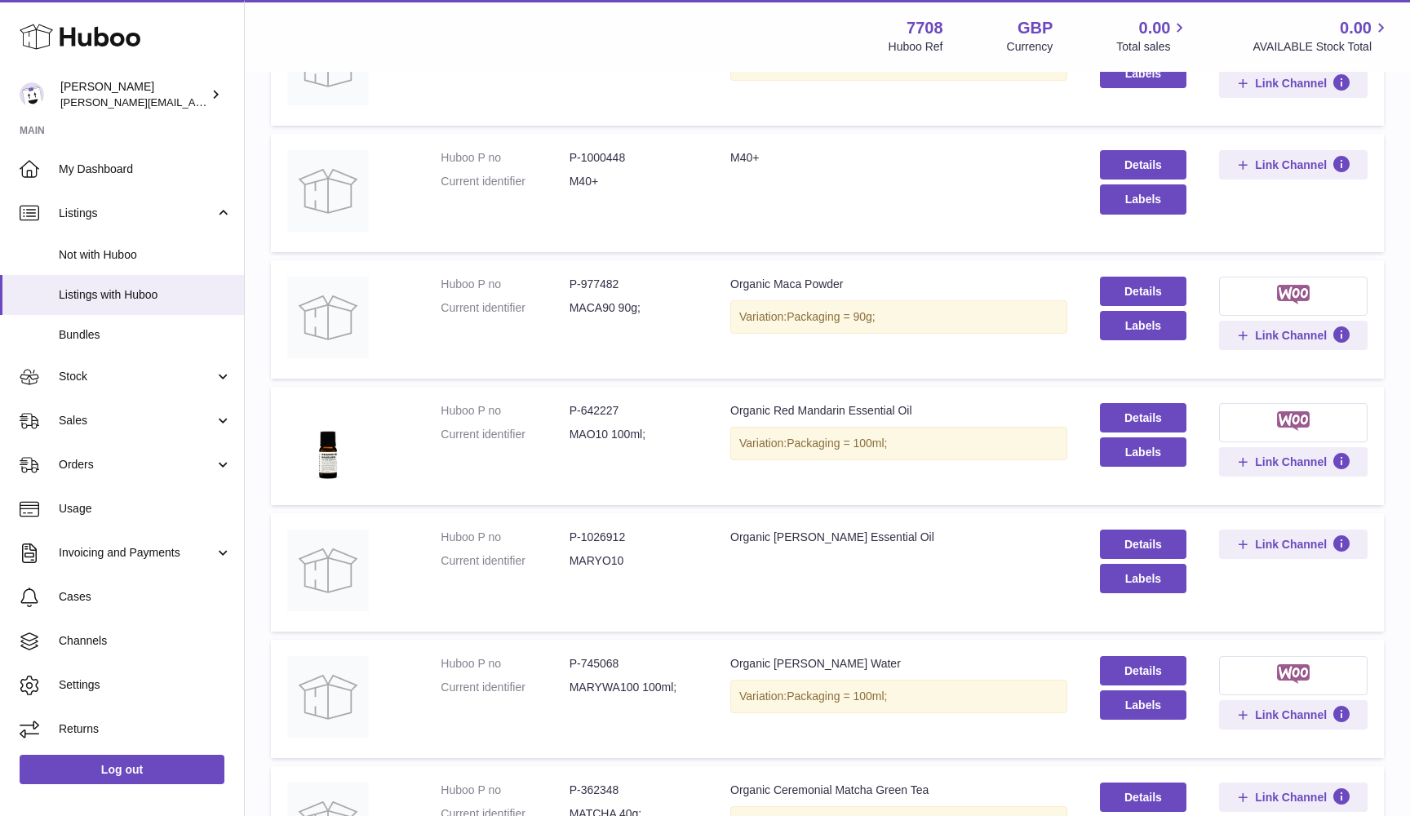
click at [597, 403] on dd "P-642227" at bounding box center [634, 411] width 128 height 16
click at [584, 427] on dd "MAO10 100ml;" at bounding box center [634, 435] width 128 height 16
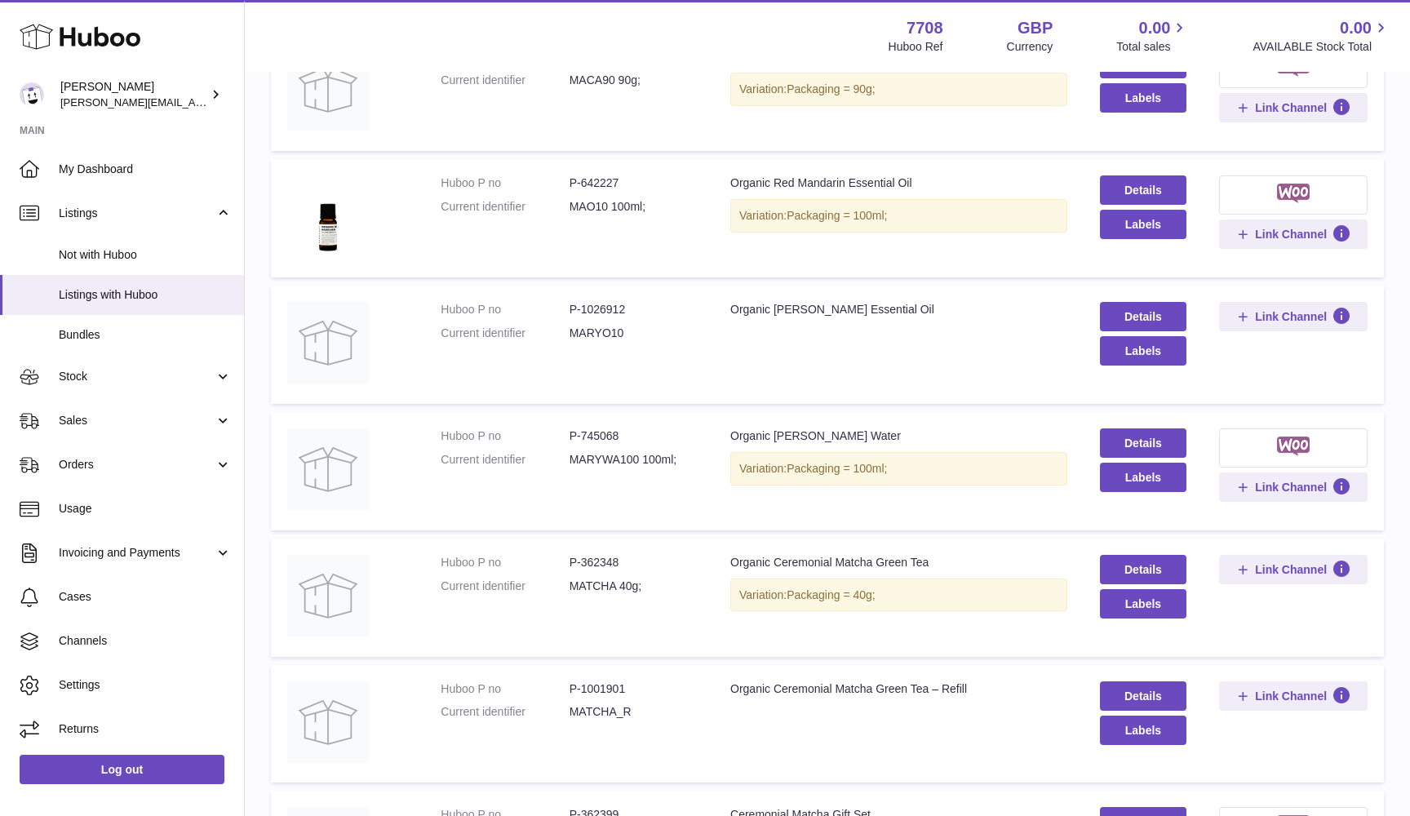
scroll to position [11628, 0]
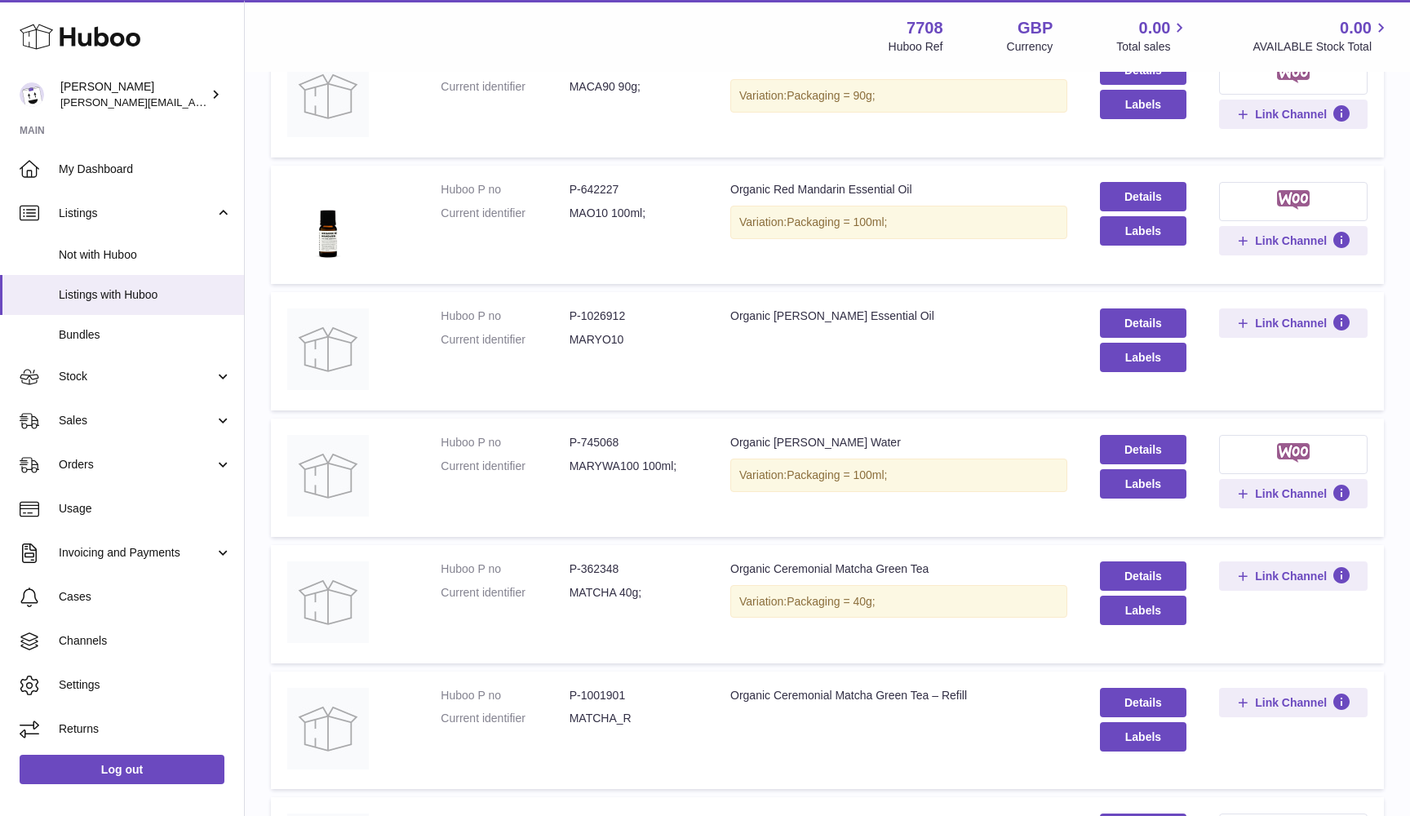
click at [593, 308] on dd "P-1026912" at bounding box center [634, 316] width 128 height 16
click at [589, 332] on dd "MARYO10" at bounding box center [634, 340] width 128 height 16
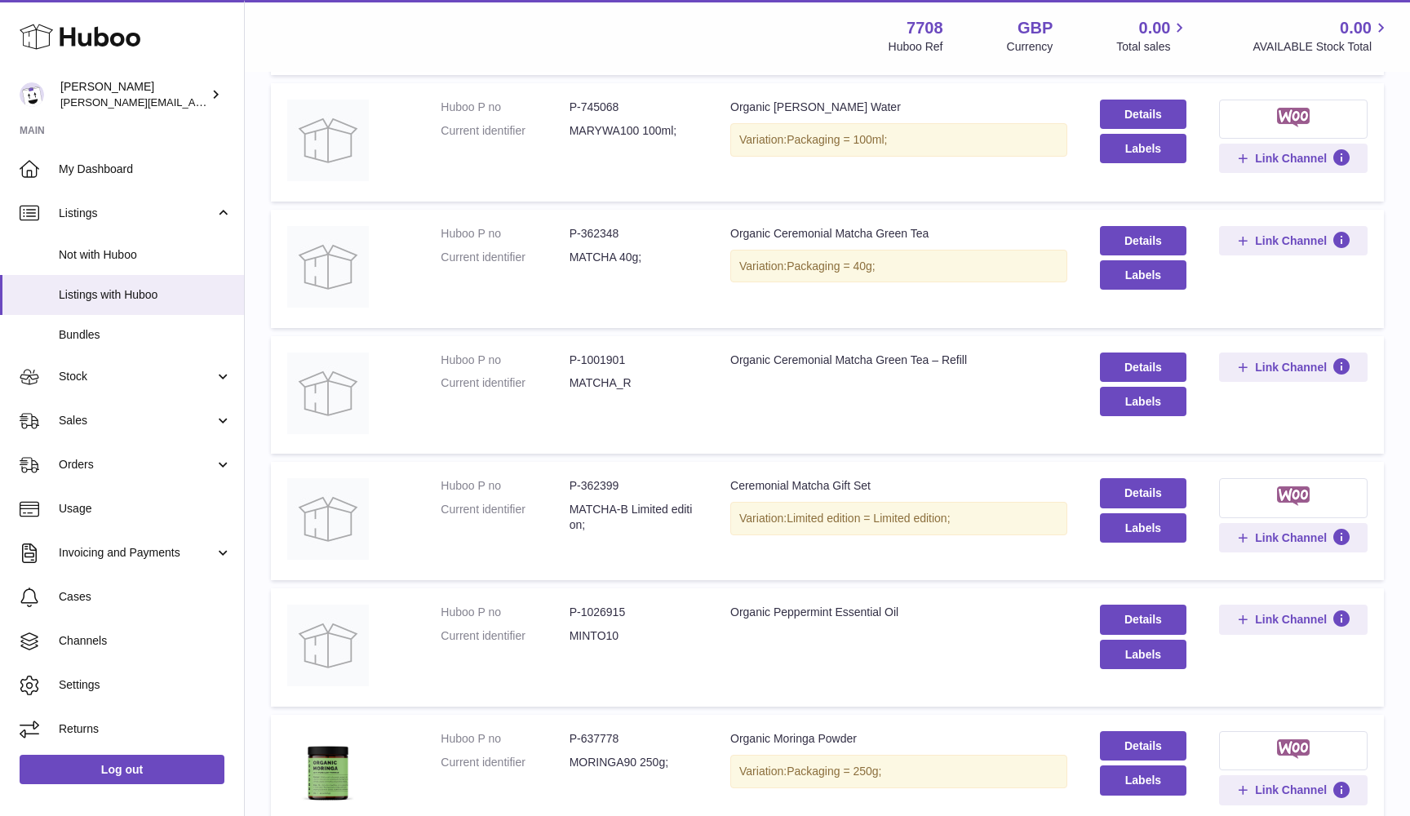
scroll to position [11988, 0]
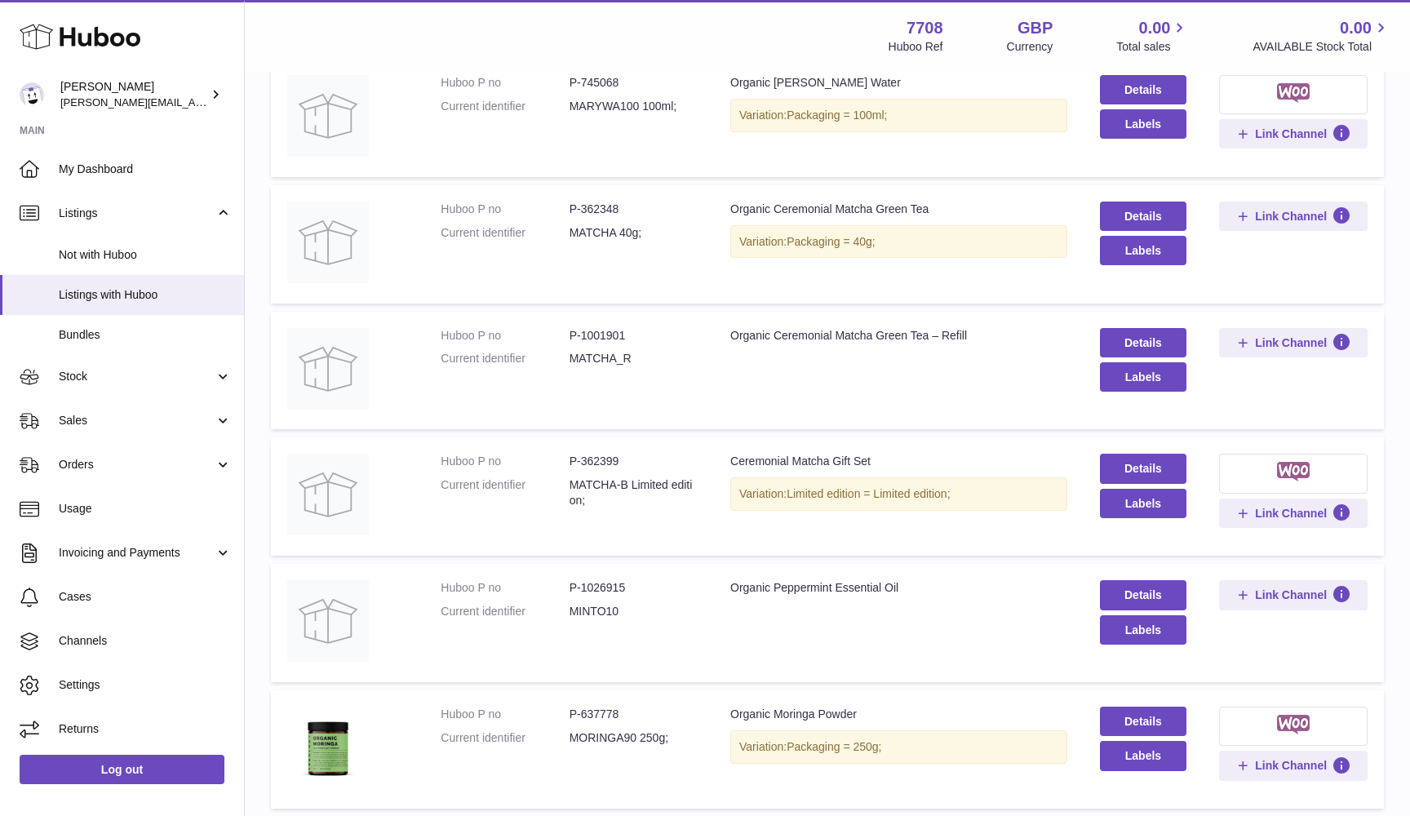
click at [590, 328] on dd "P-1001901" at bounding box center [634, 336] width 128 height 16
click at [588, 351] on dd "MATCHA_R" at bounding box center [634, 359] width 128 height 16
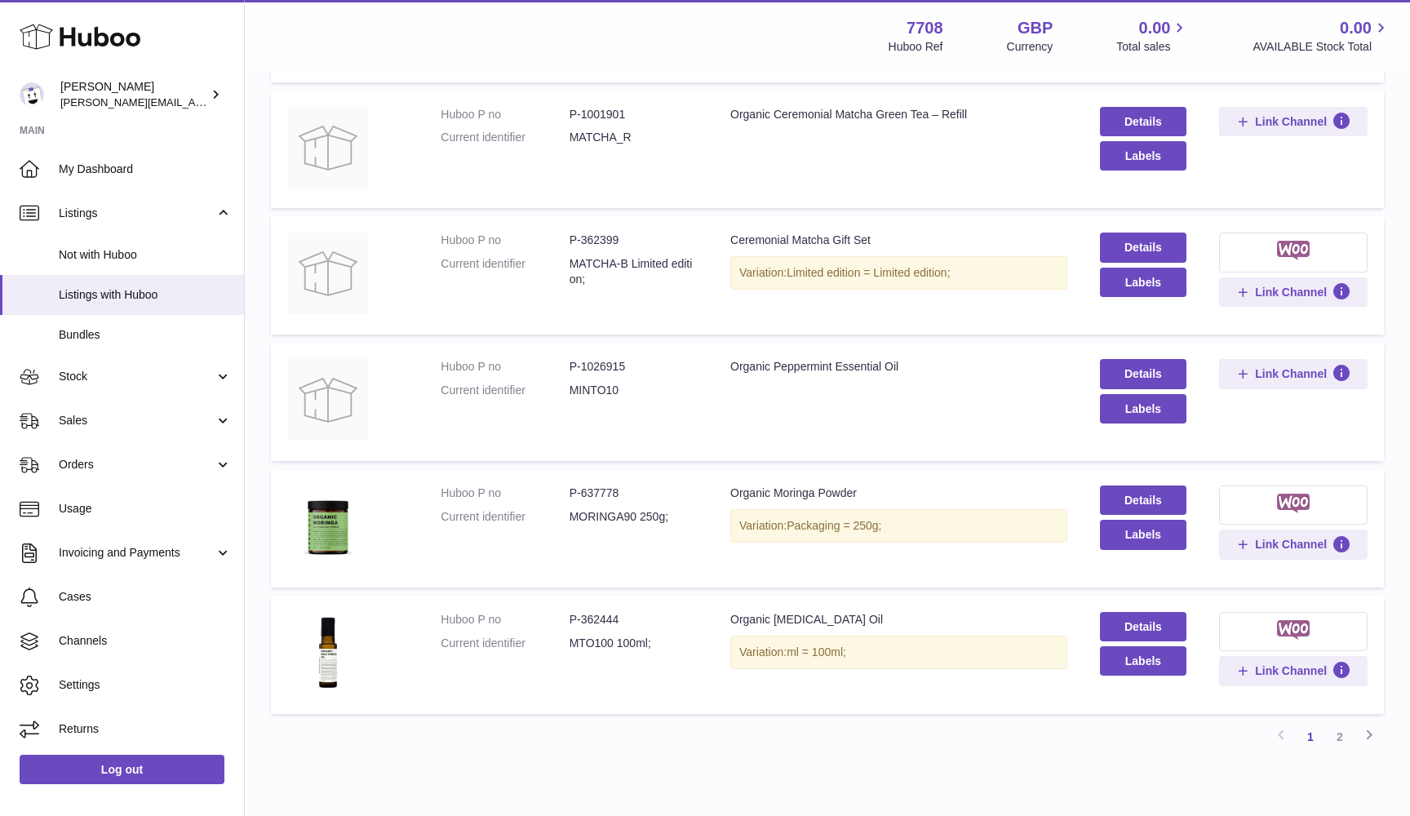
scroll to position [12209, 0]
click at [592, 359] on dd "P-1026915" at bounding box center [634, 367] width 128 height 16
click at [577, 383] on dd "MINTO10" at bounding box center [634, 391] width 128 height 16
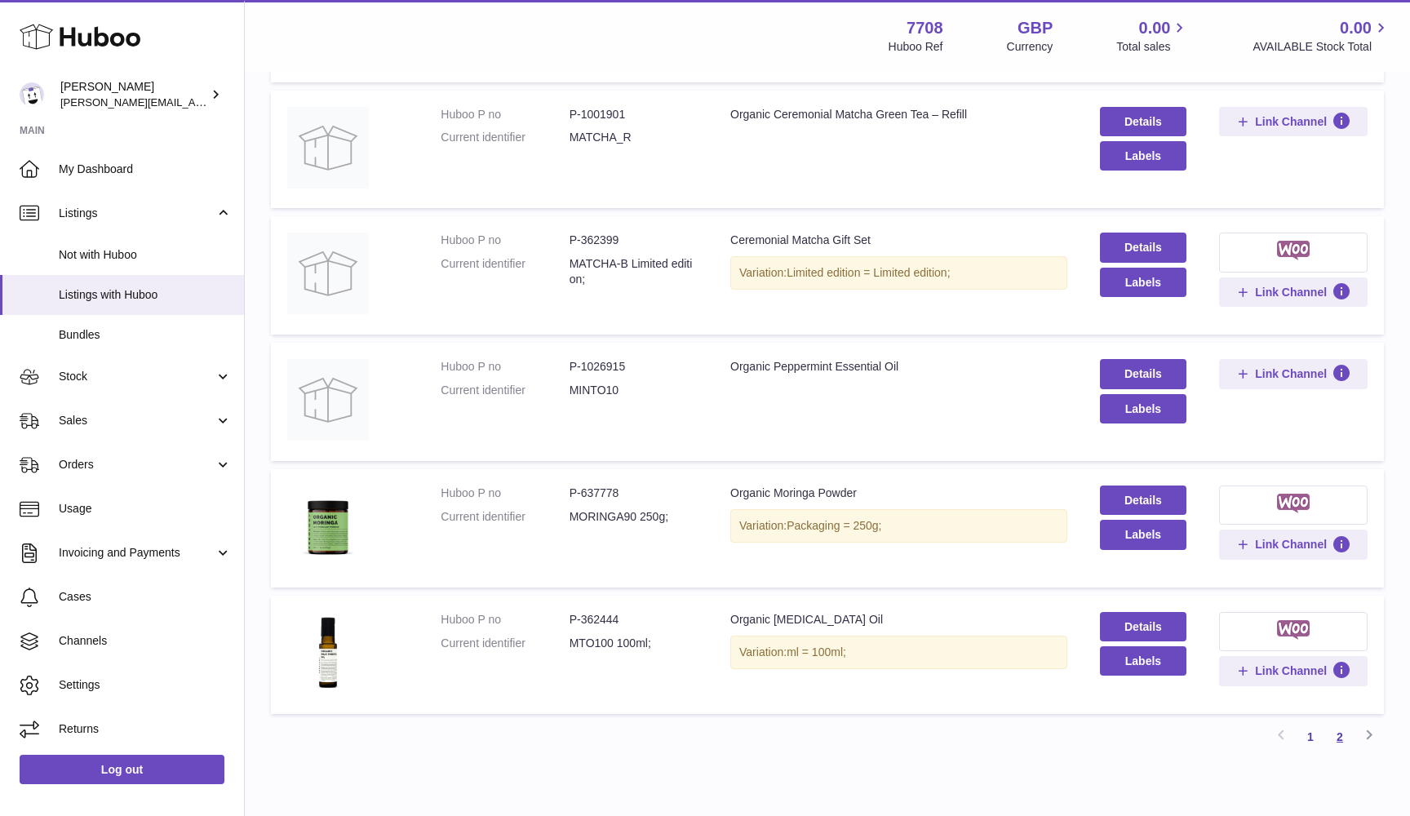
click at [1334, 722] on link "2" at bounding box center [1339, 736] width 29 height 29
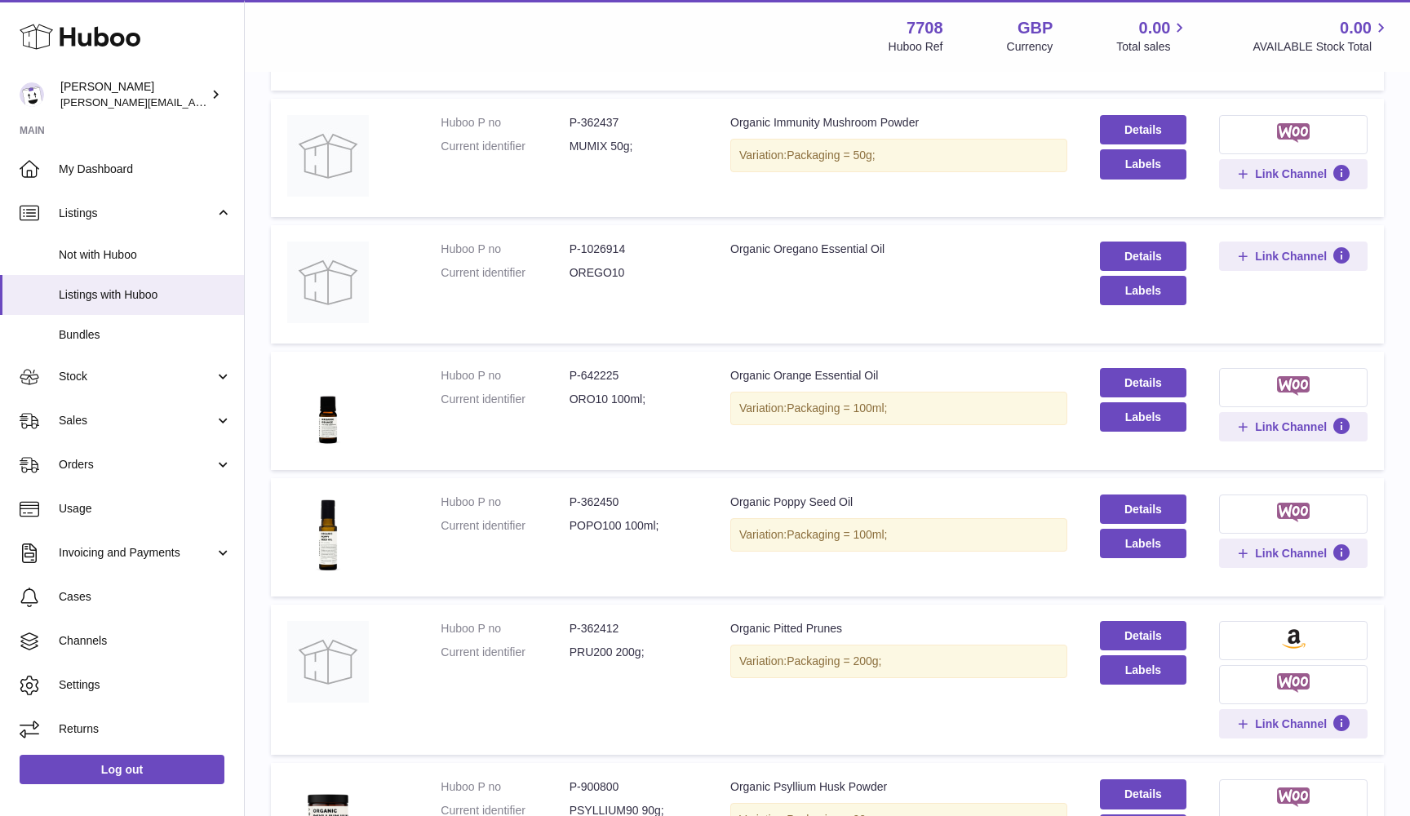
scroll to position [790, 0]
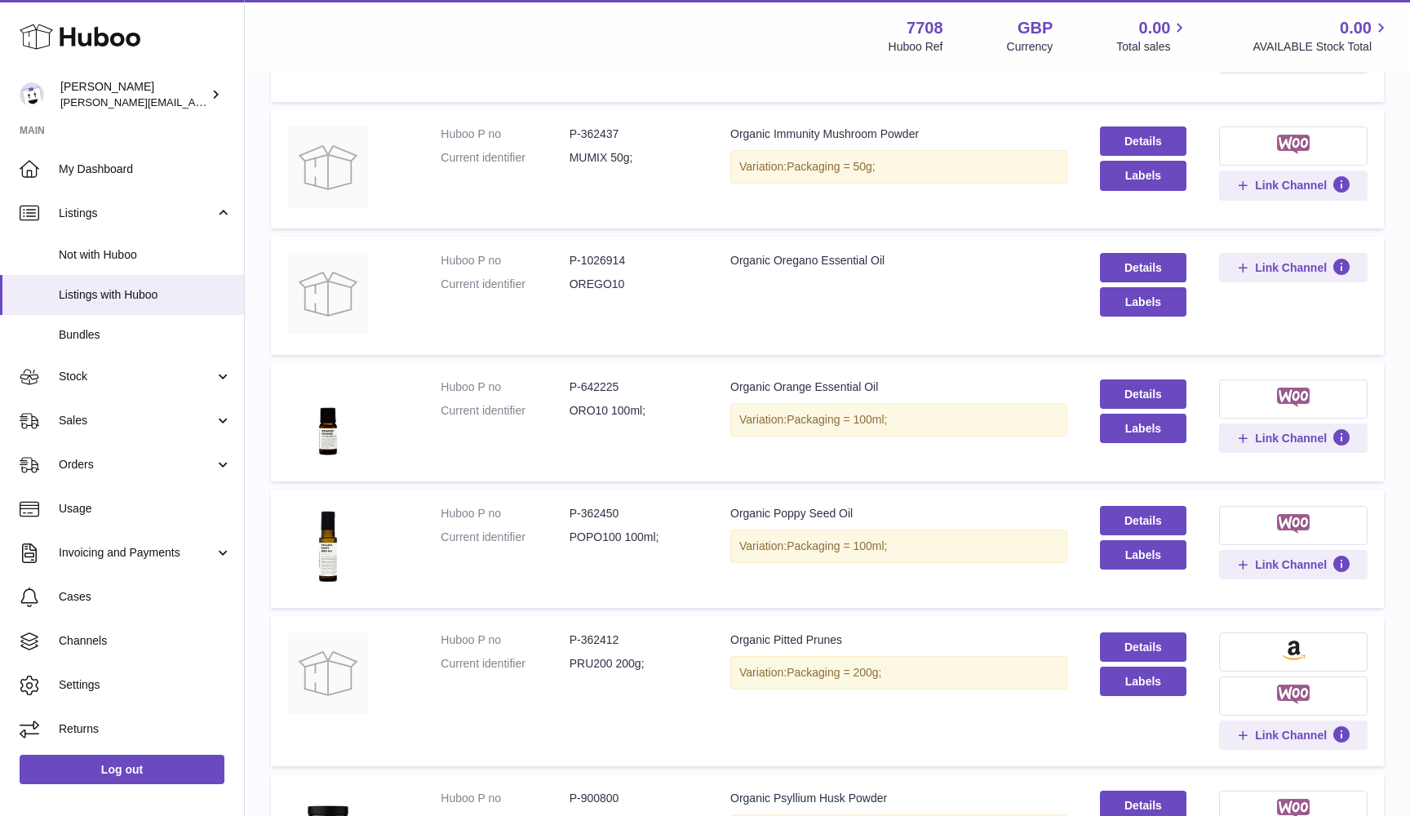
click at [606, 253] on dd "P-1026914" at bounding box center [634, 261] width 128 height 16
click at [591, 277] on dd "OREGO10" at bounding box center [634, 285] width 128 height 16
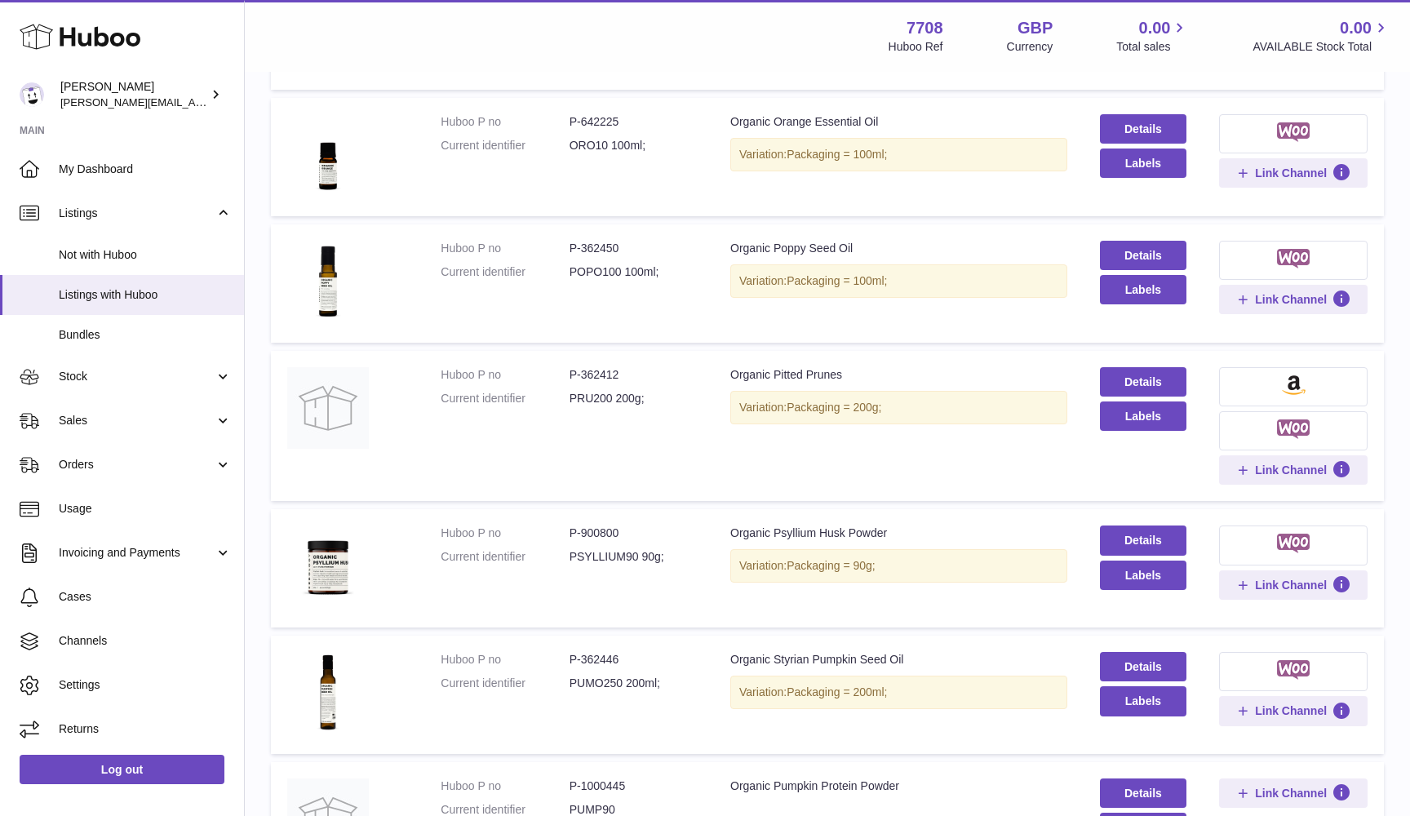
scroll to position [1061, 0]
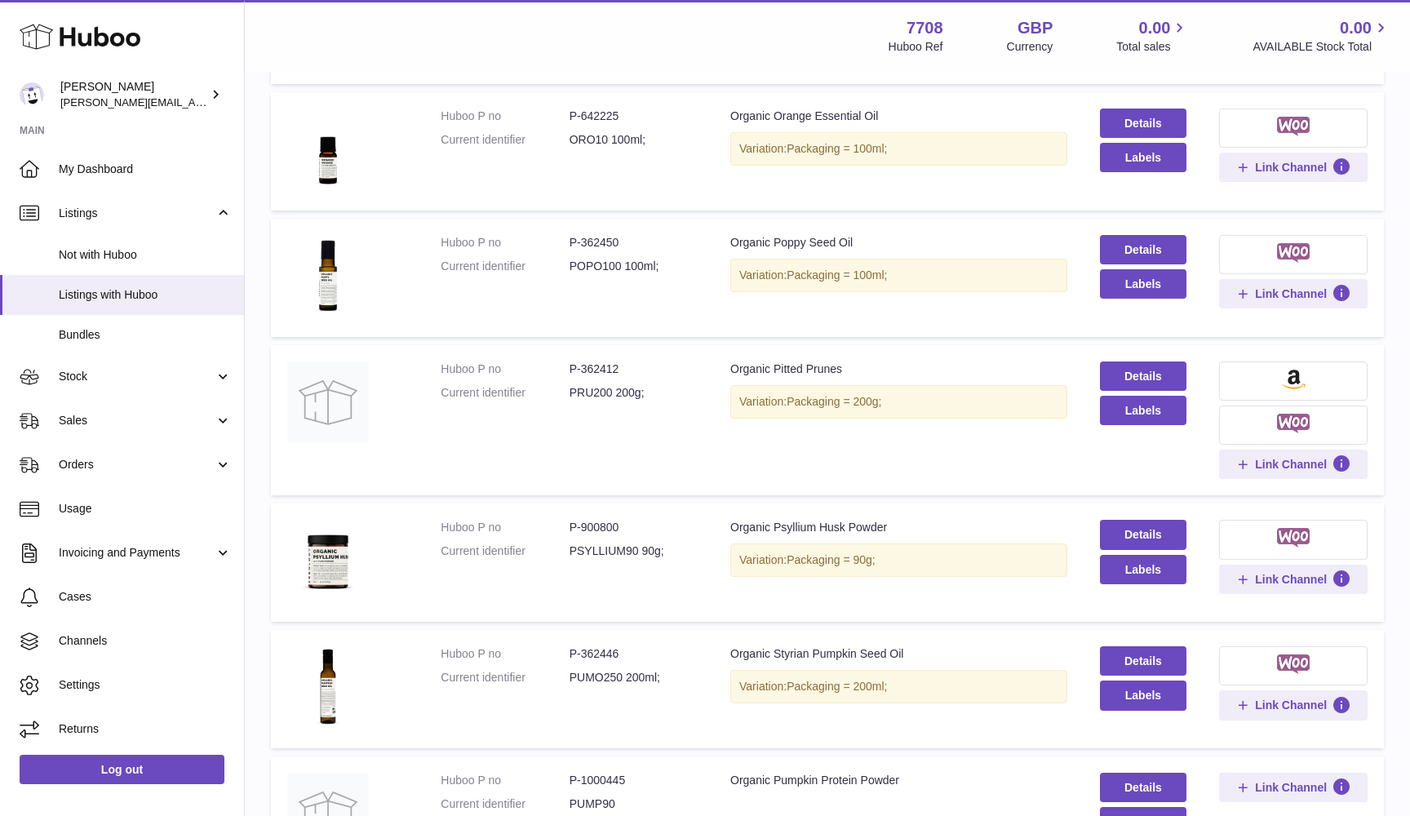
click at [590, 110] on dd "P-642225" at bounding box center [634, 117] width 128 height 16
click at [593, 132] on dd "ORO10 100ml;" at bounding box center [634, 140] width 128 height 16
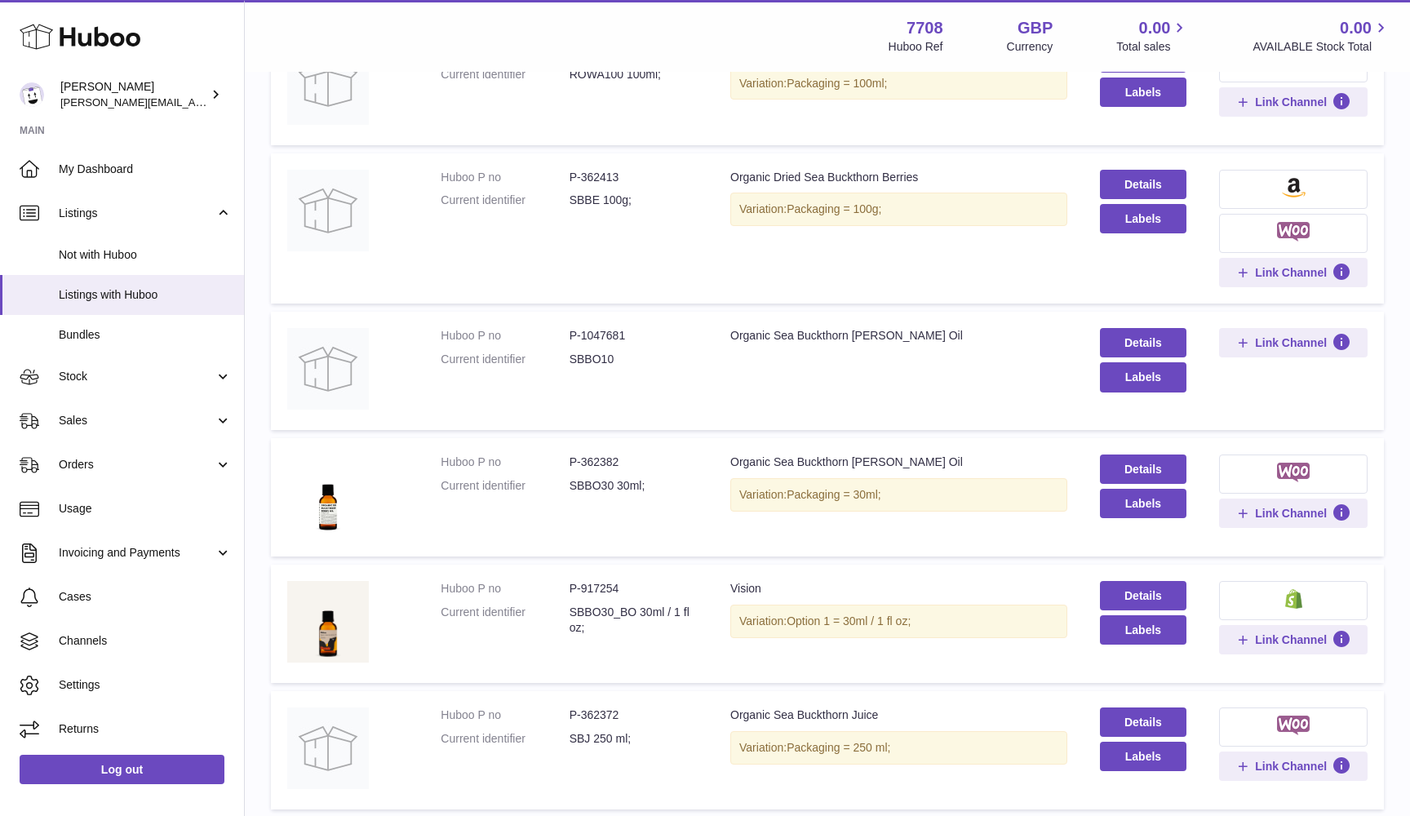
scroll to position [2319, 0]
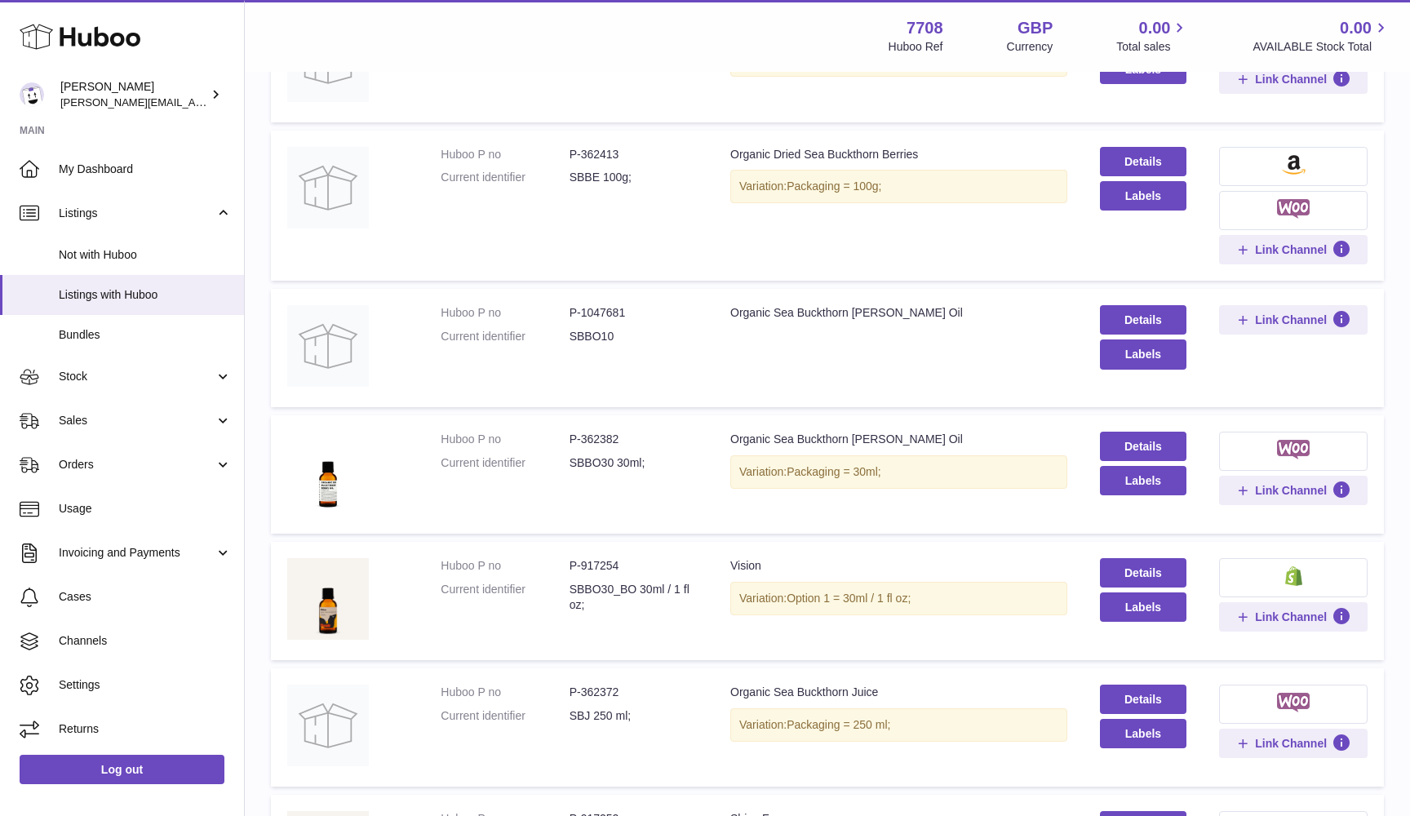
click at [603, 305] on dd "P-1047681" at bounding box center [634, 313] width 128 height 16
click at [588, 329] on dd "SBBO10" at bounding box center [634, 337] width 128 height 16
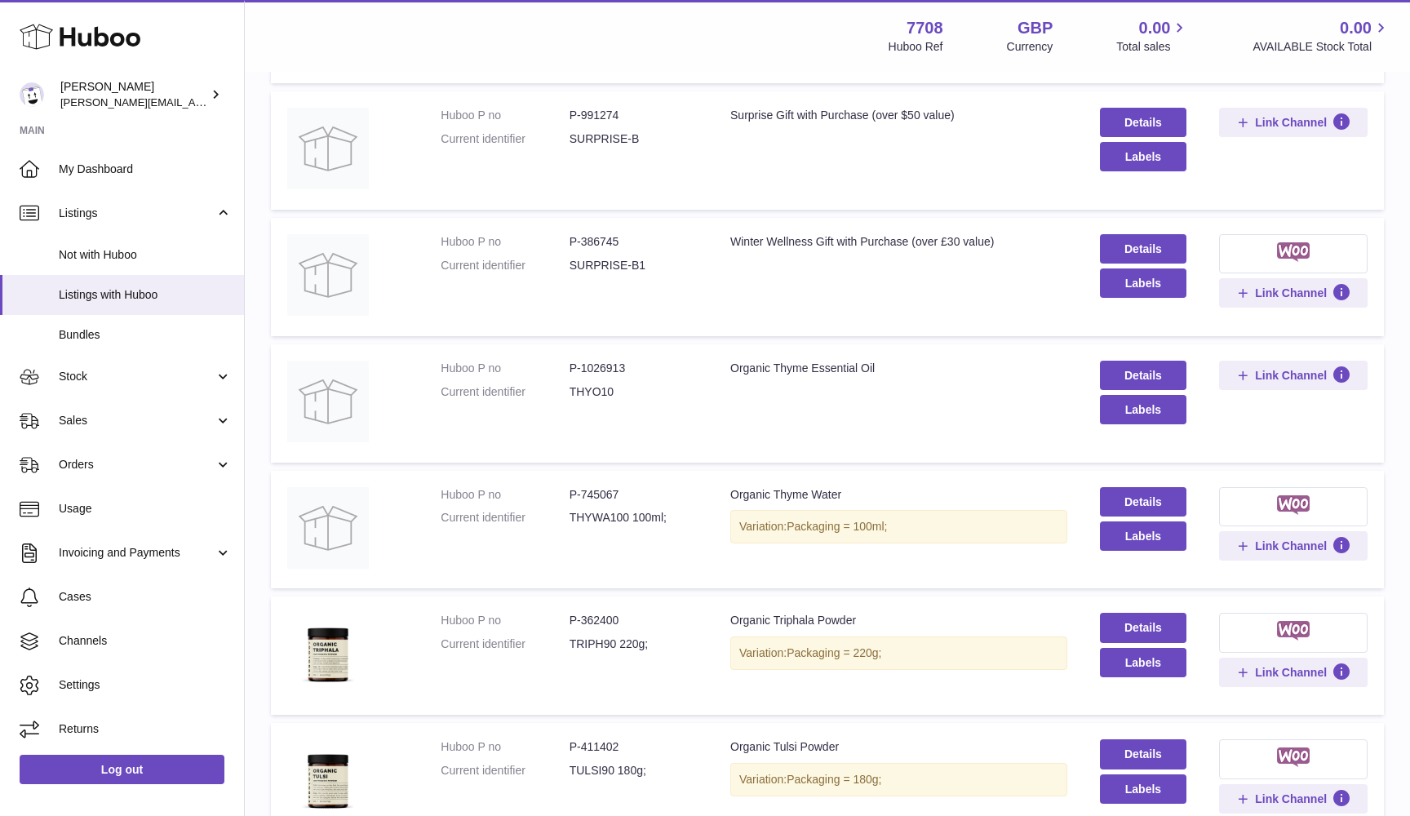
scroll to position [4550, 0]
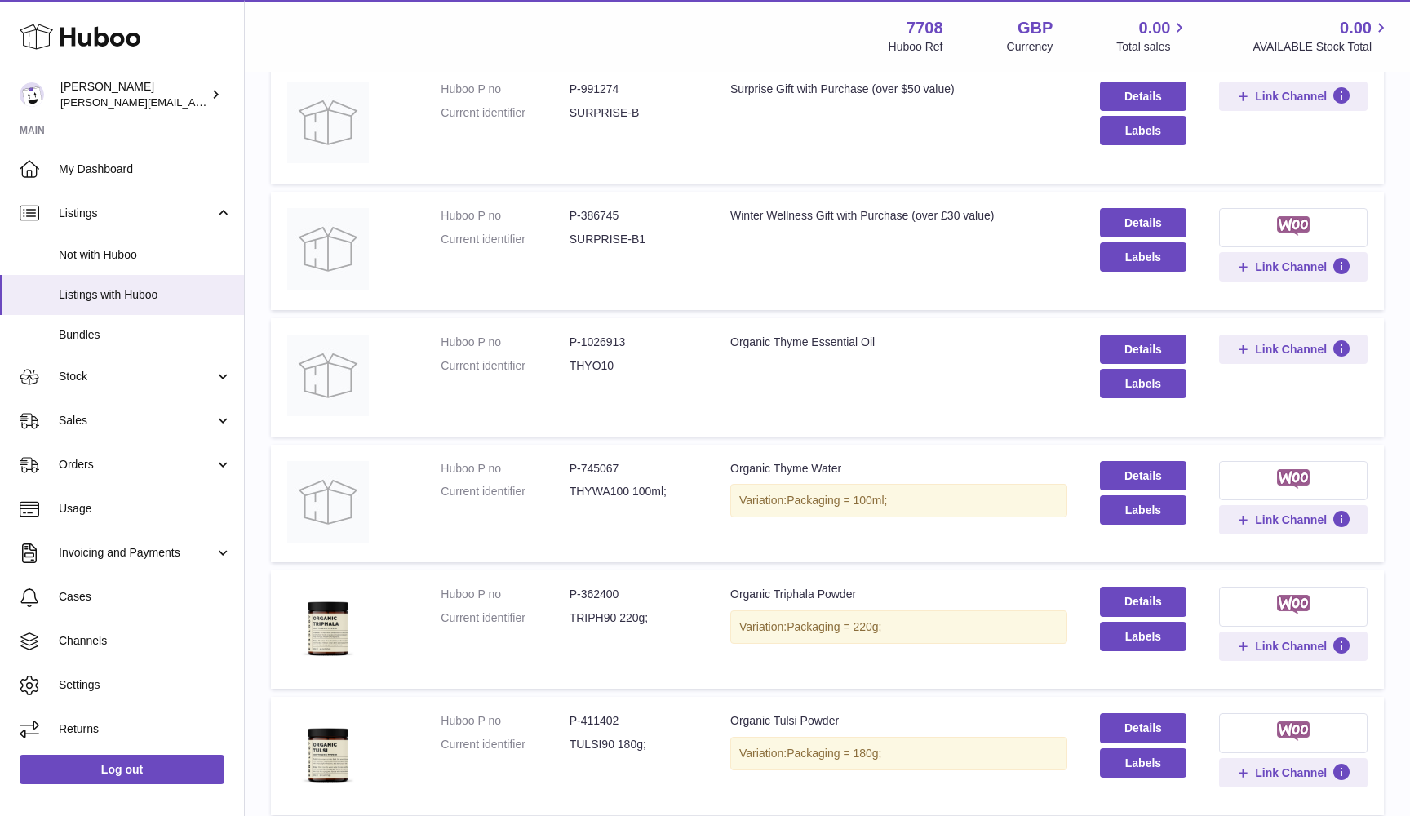
click at [610, 335] on dd "P-1026913" at bounding box center [634, 343] width 128 height 16
click at [579, 358] on dd "THYO10" at bounding box center [634, 366] width 128 height 16
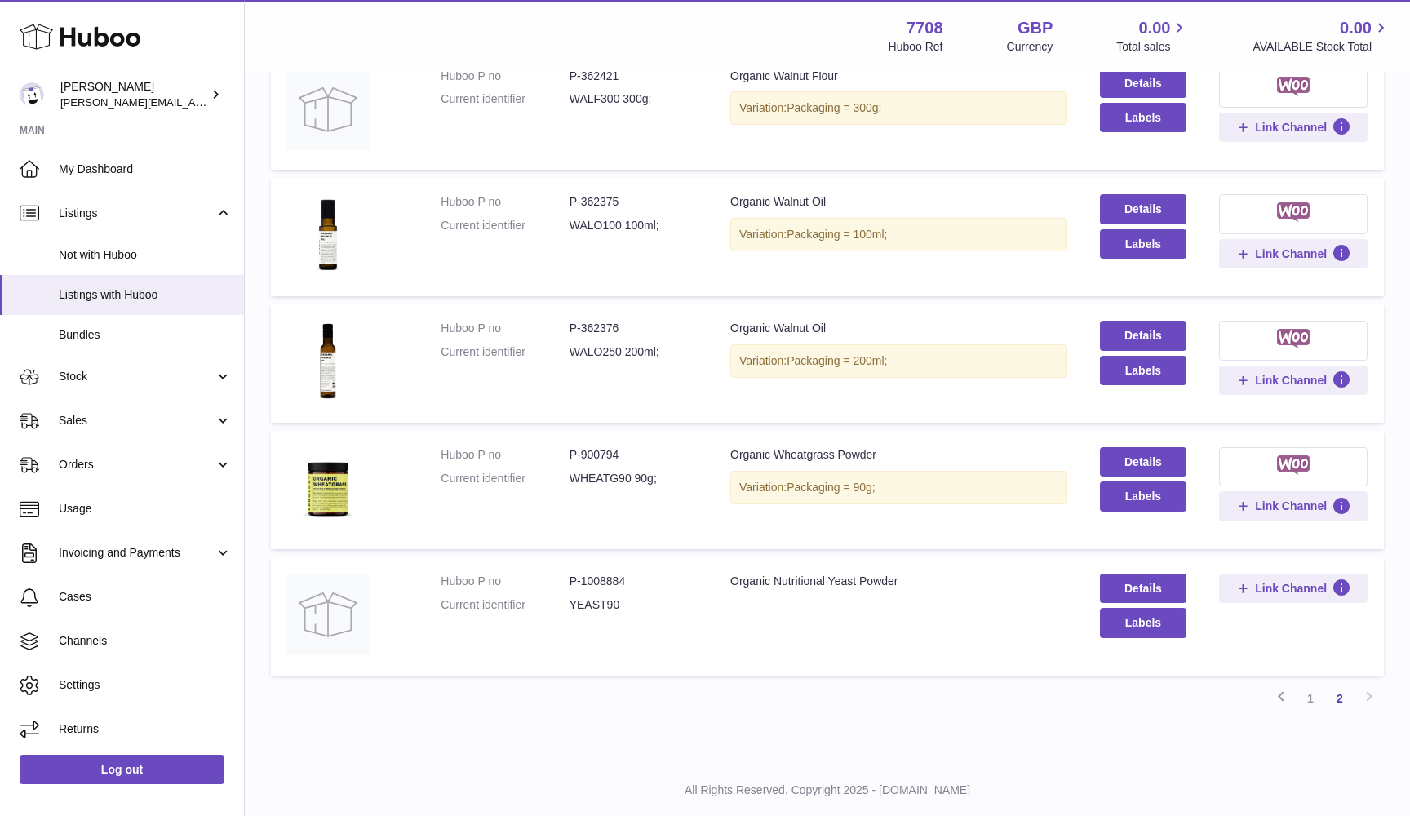
scroll to position [6079, 0]
click at [1312, 685] on link "1" at bounding box center [1310, 699] width 29 height 29
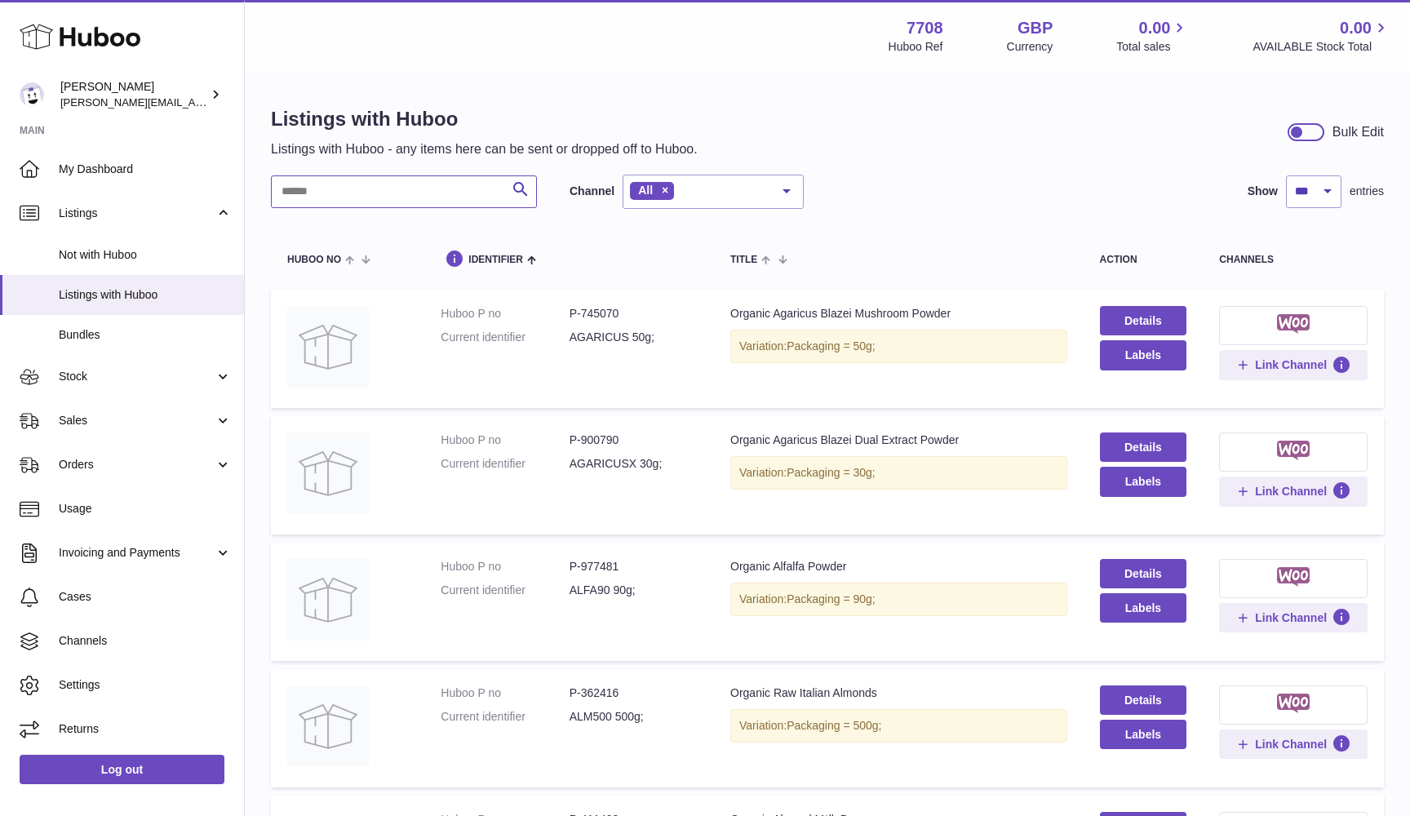
click at [373, 198] on input "text" at bounding box center [404, 191] width 266 height 33
type input "****"
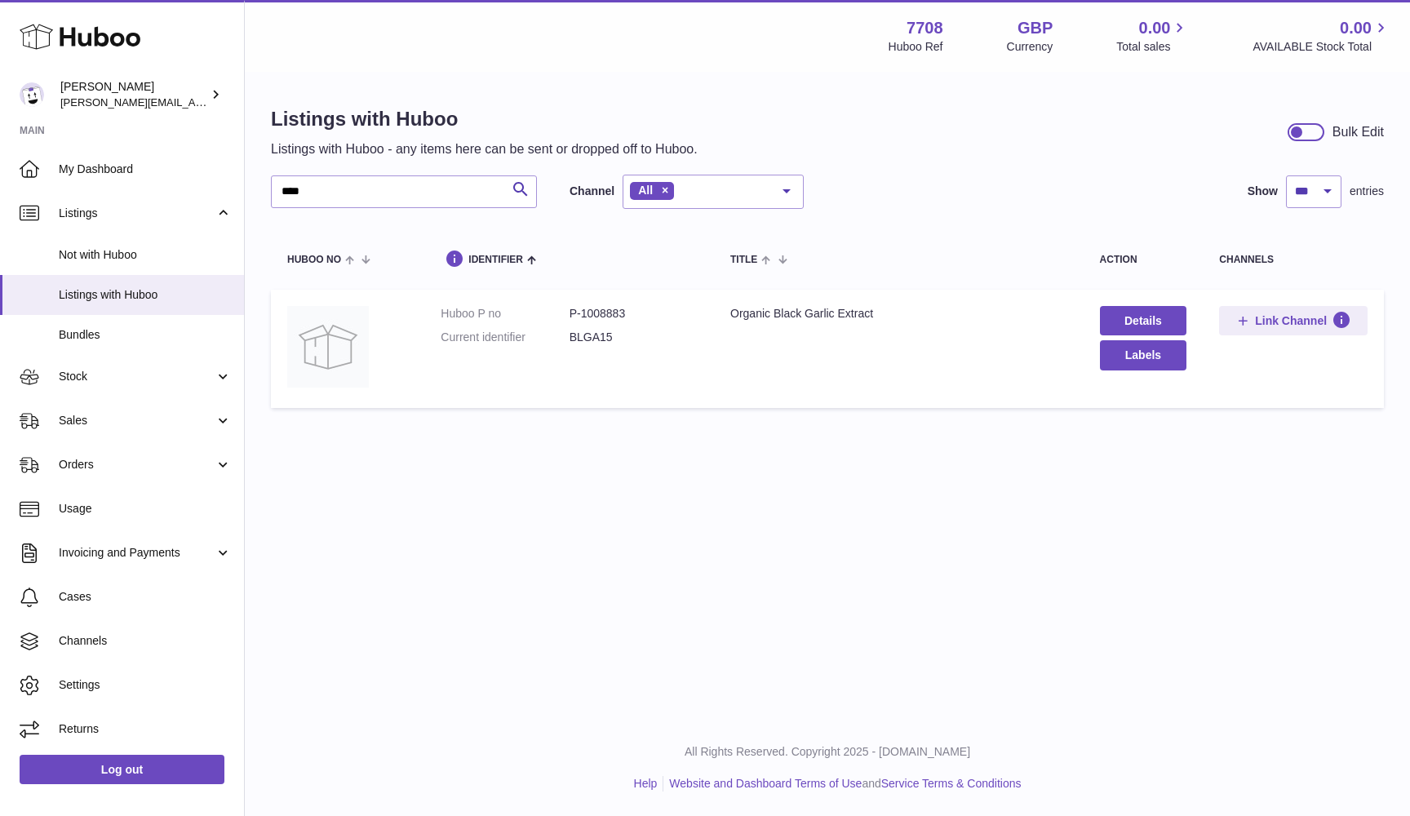
click at [596, 310] on dd "P-1008883" at bounding box center [634, 314] width 128 height 16
click at [593, 335] on dd "BLGA15" at bounding box center [634, 338] width 128 height 16
